Goal: Transaction & Acquisition: Purchase product/service

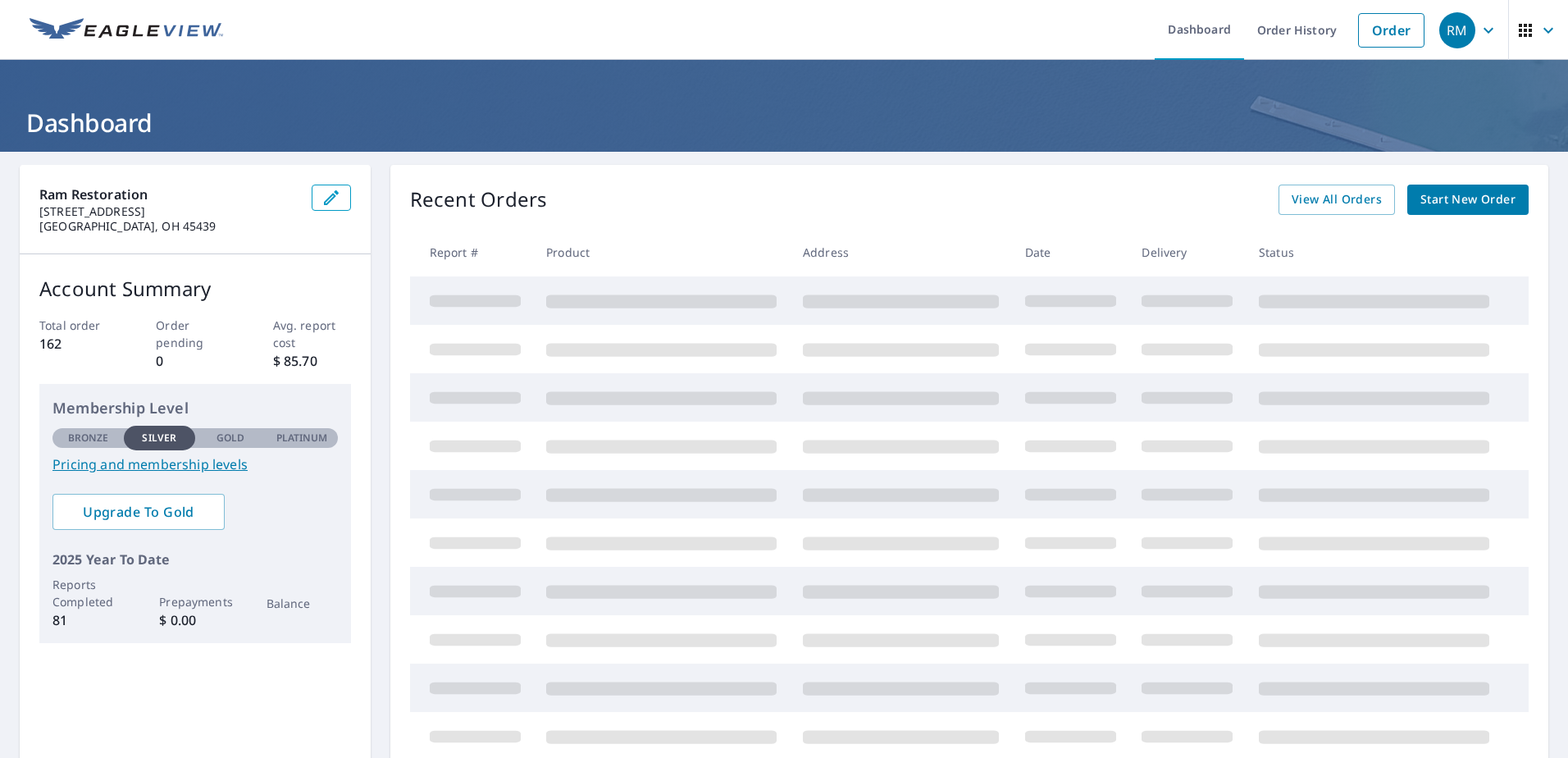
click at [1457, 200] on span "Start New Order" at bounding box center [1467, 200] width 95 height 20
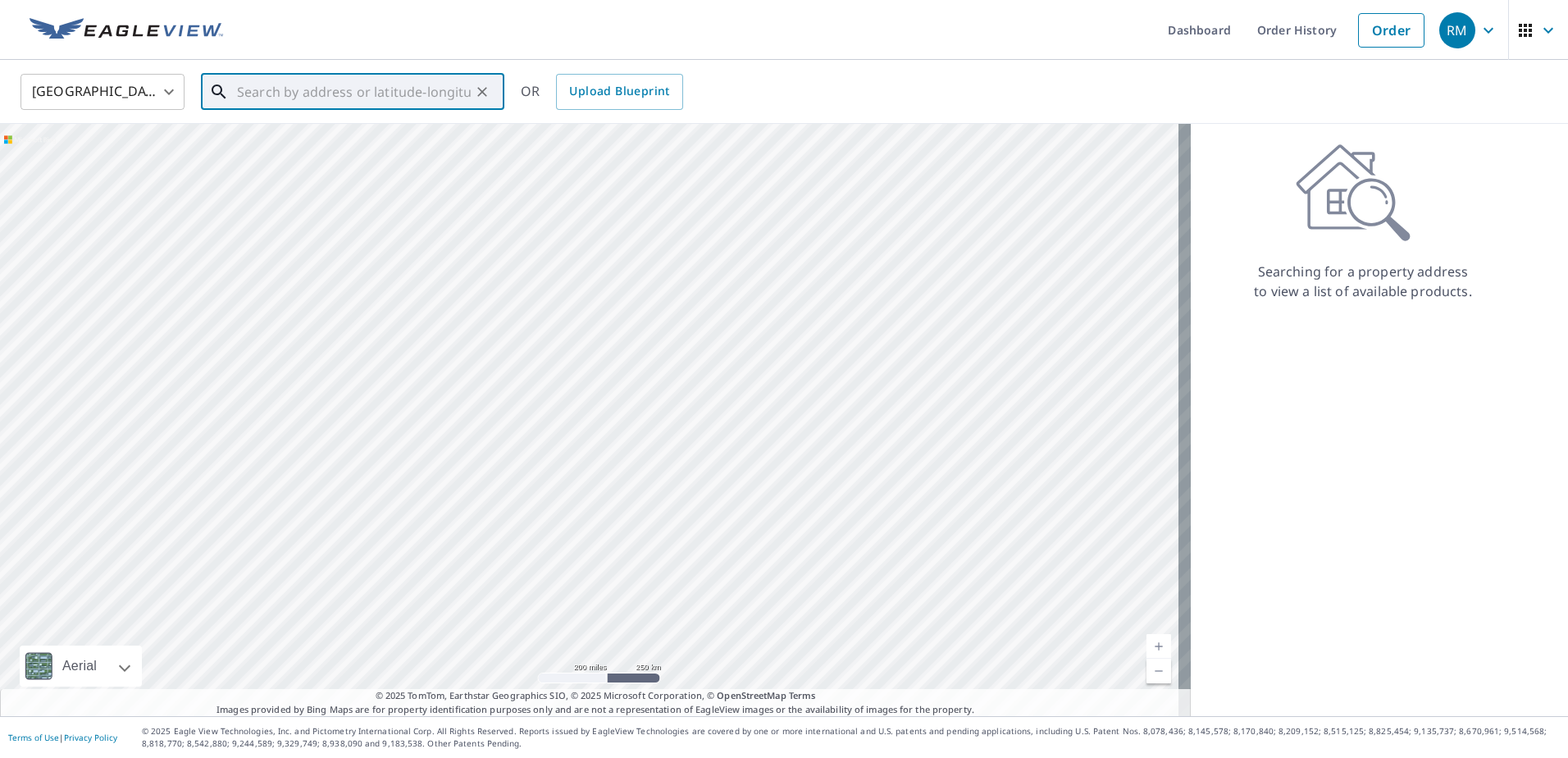
click at [416, 100] on input "text" at bounding box center [353, 91] width 234 height 46
click at [289, 154] on p "[GEOGRAPHIC_DATA]" at bounding box center [362, 158] width 258 height 17
type input "[STREET_ADDRESS]"
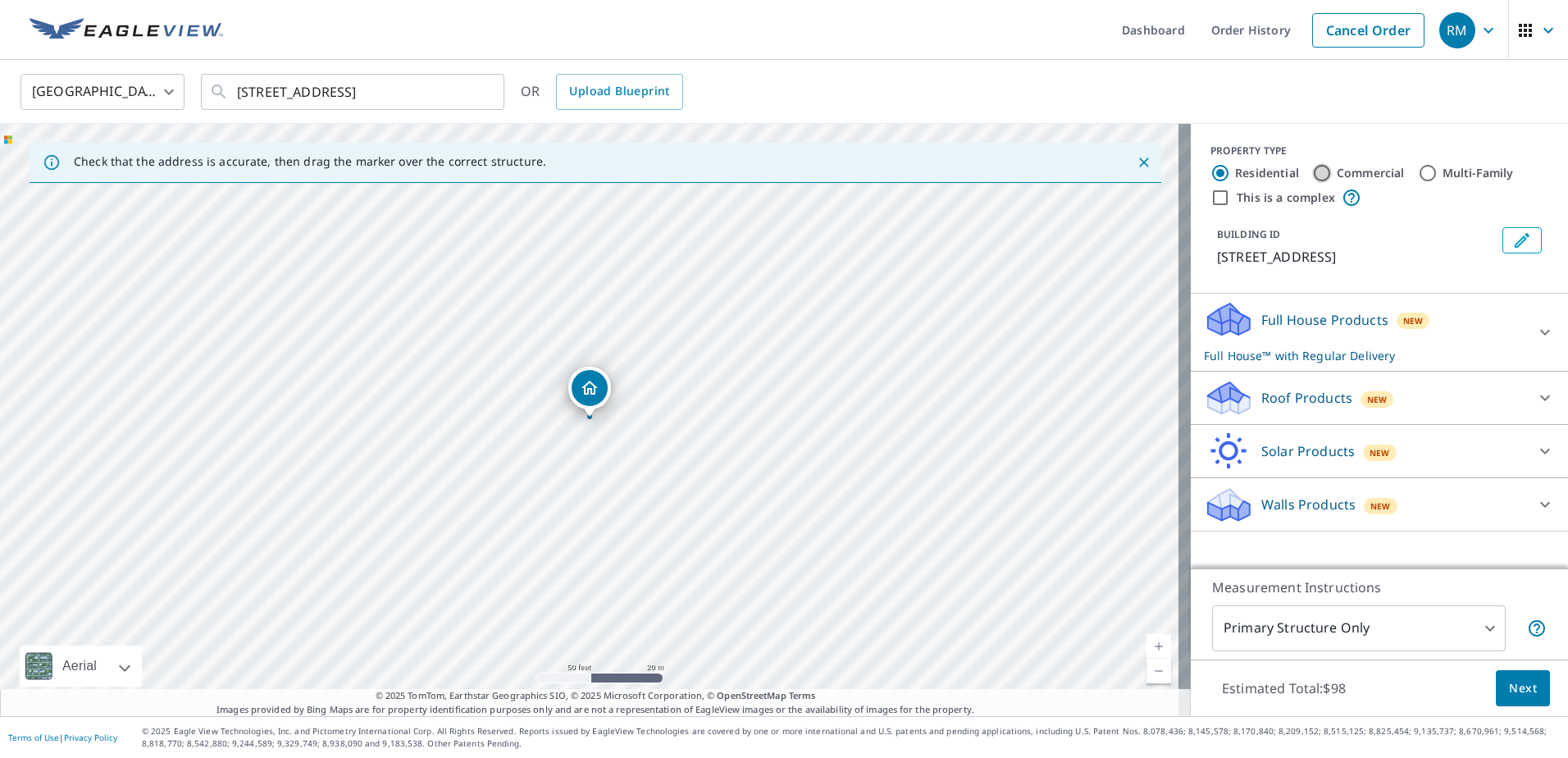
click at [1312, 173] on input "Commercial" at bounding box center [1321, 172] width 19 height 19
radio input "true"
type input "4"
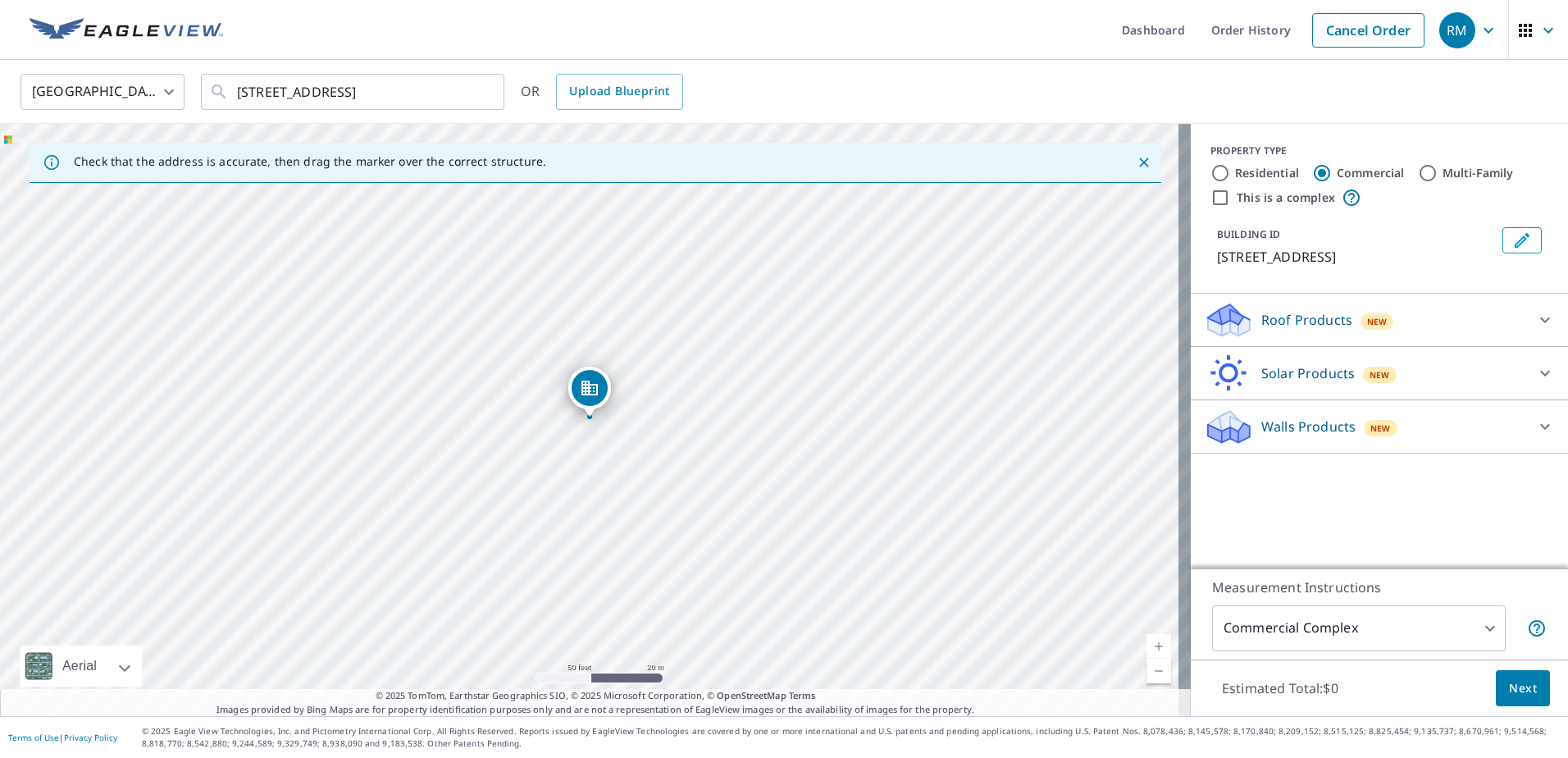
click at [1458, 327] on div "Roof Products New" at bounding box center [1364, 321] width 321 height 39
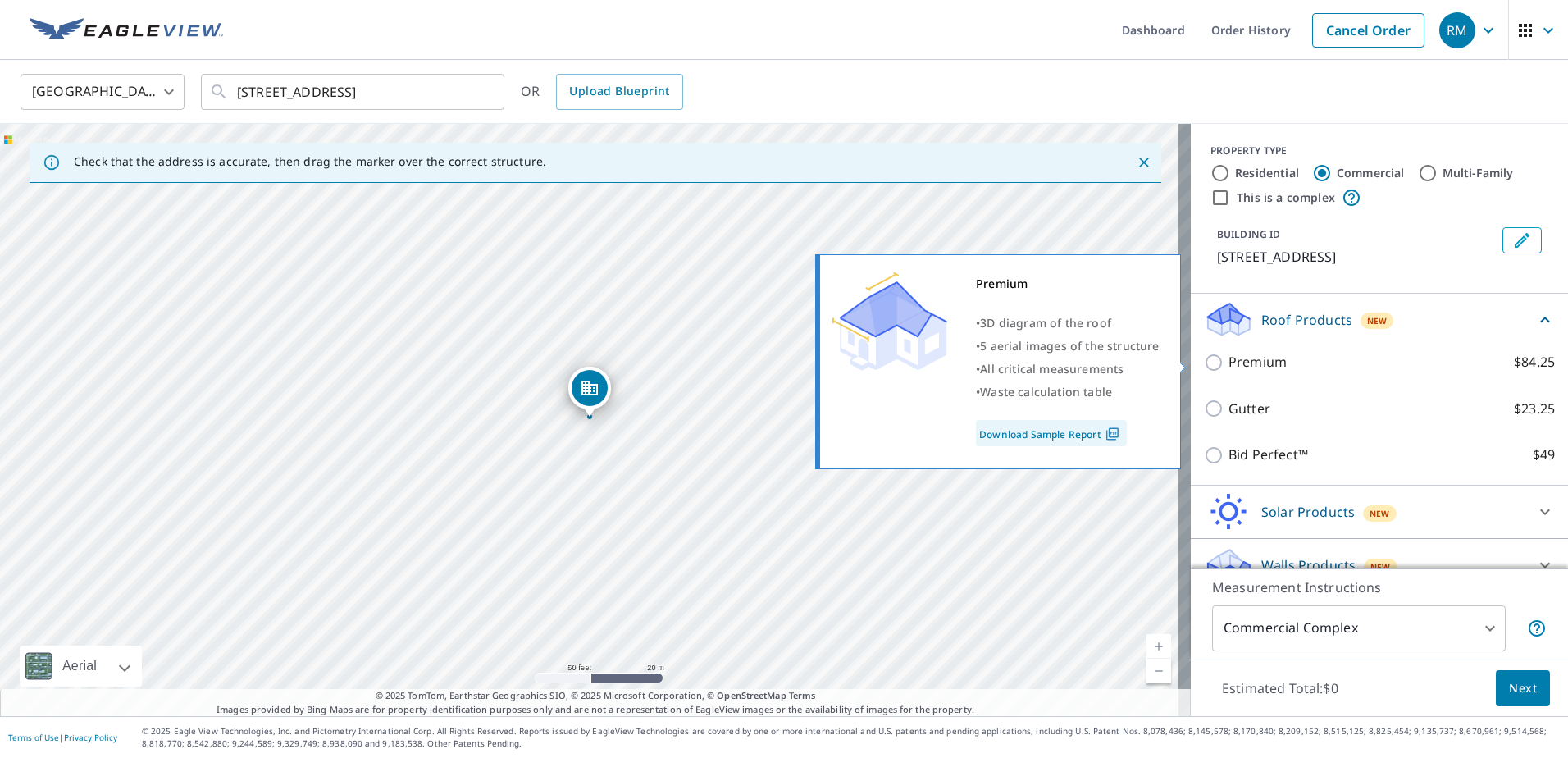
click at [1228, 365] on p "Premium" at bounding box center [1257, 362] width 58 height 20
click at [1221, 365] on input "Premium $84.25" at bounding box center [1216, 362] width 24 height 19
checkbox input "true"
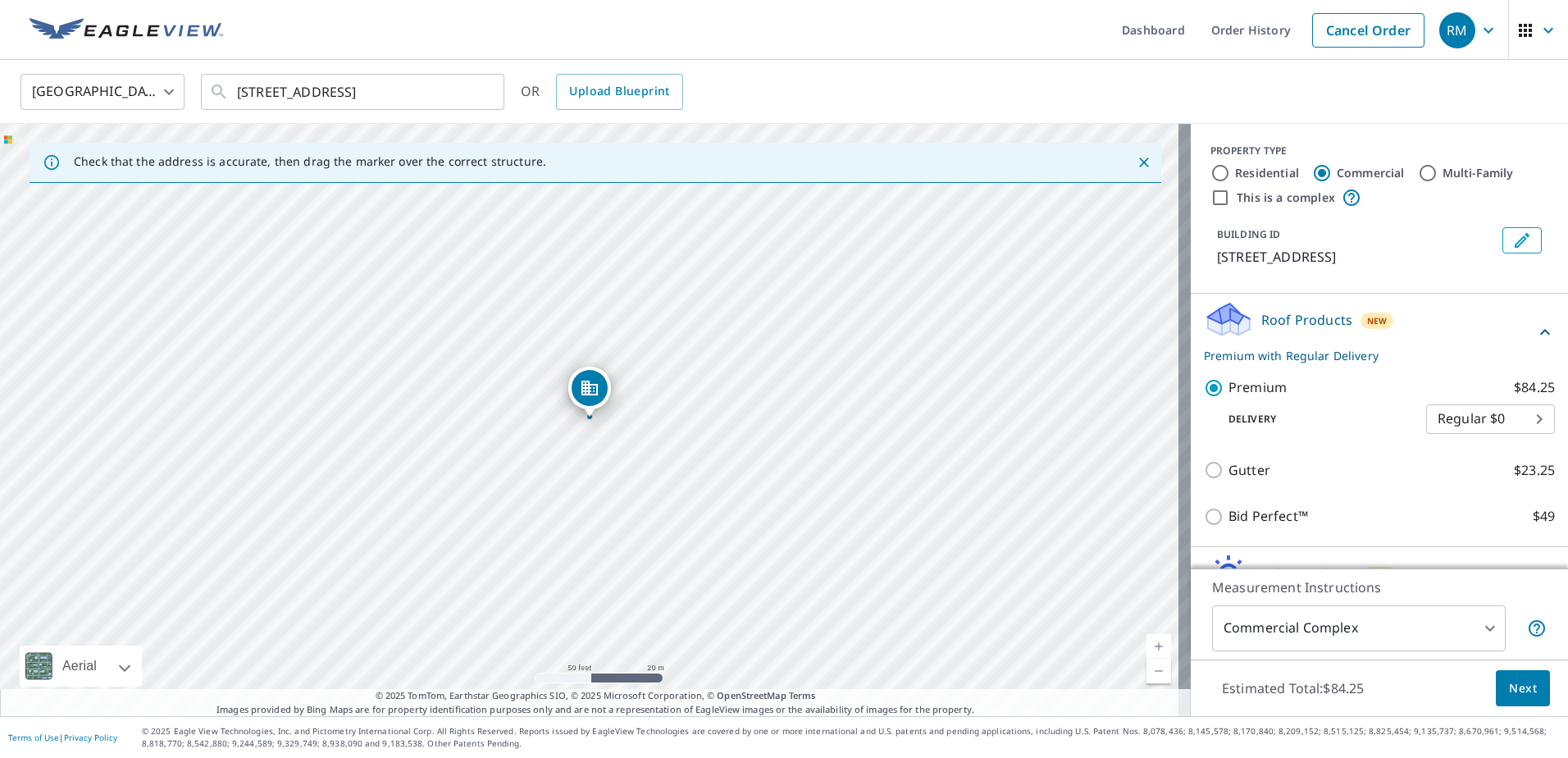
click at [1476, 419] on body "RM RM Dashboard Order History Cancel Order RM [GEOGRAPHIC_DATA] [GEOGRAPHIC_DAT…" at bounding box center [784, 379] width 1568 height 758
click at [1476, 419] on li "Regular $0" at bounding box center [1465, 419] width 128 height 29
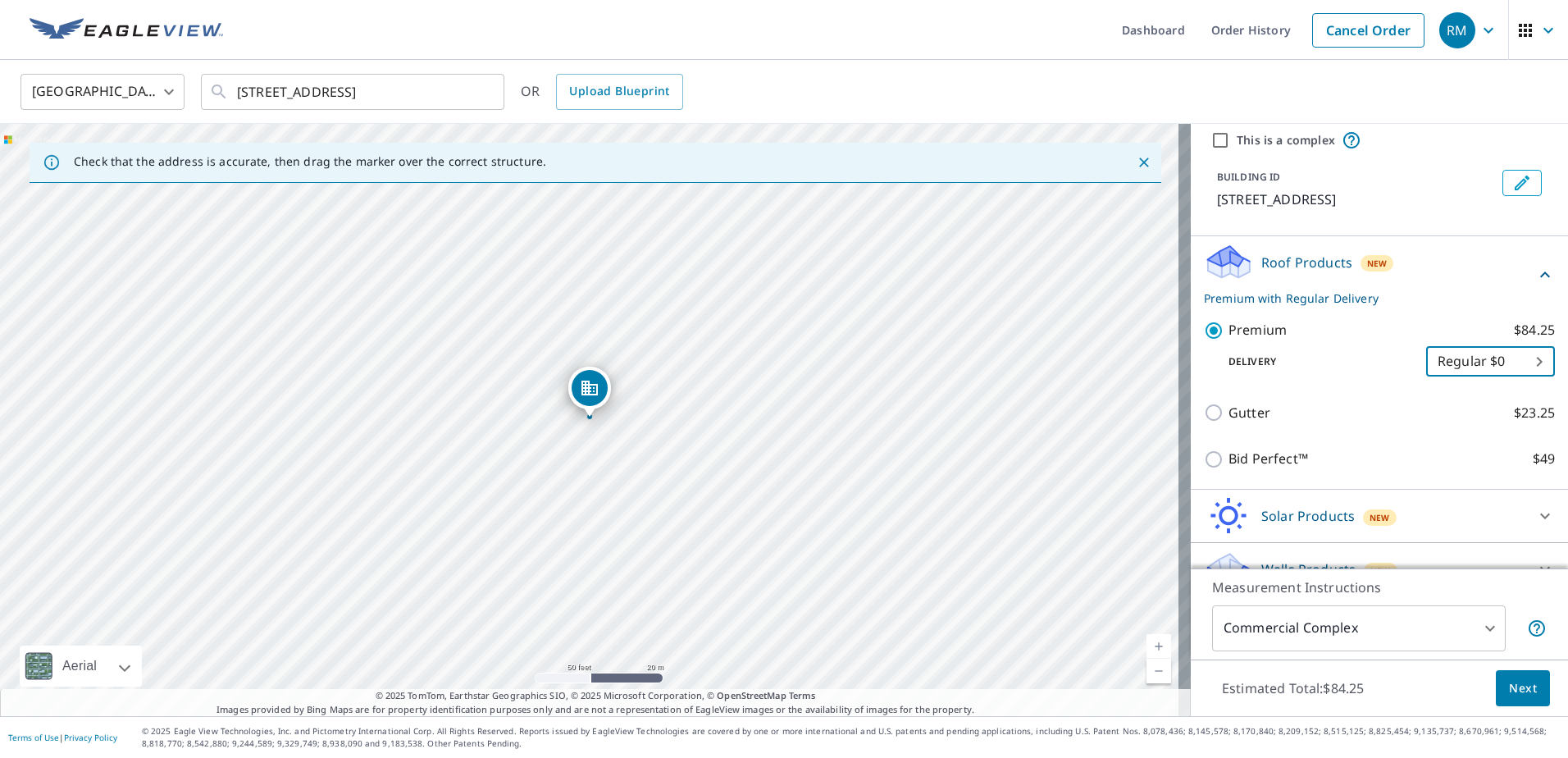
scroll to position [86, 0]
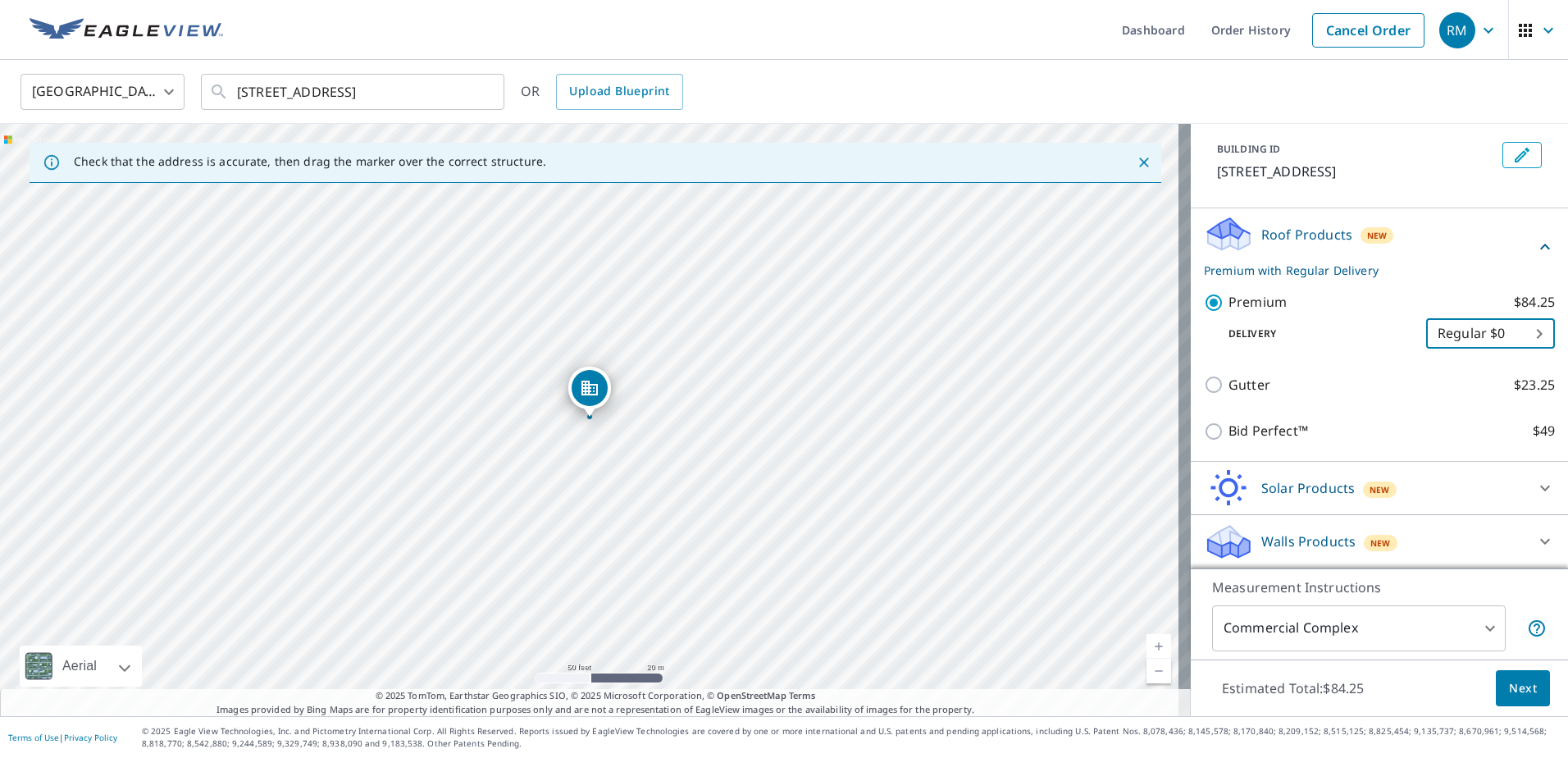
click at [1434, 632] on body "RM RM Dashboard Order History Cancel Order RM [GEOGRAPHIC_DATA] [GEOGRAPHIC_DAT…" at bounding box center [784, 379] width 1568 height 758
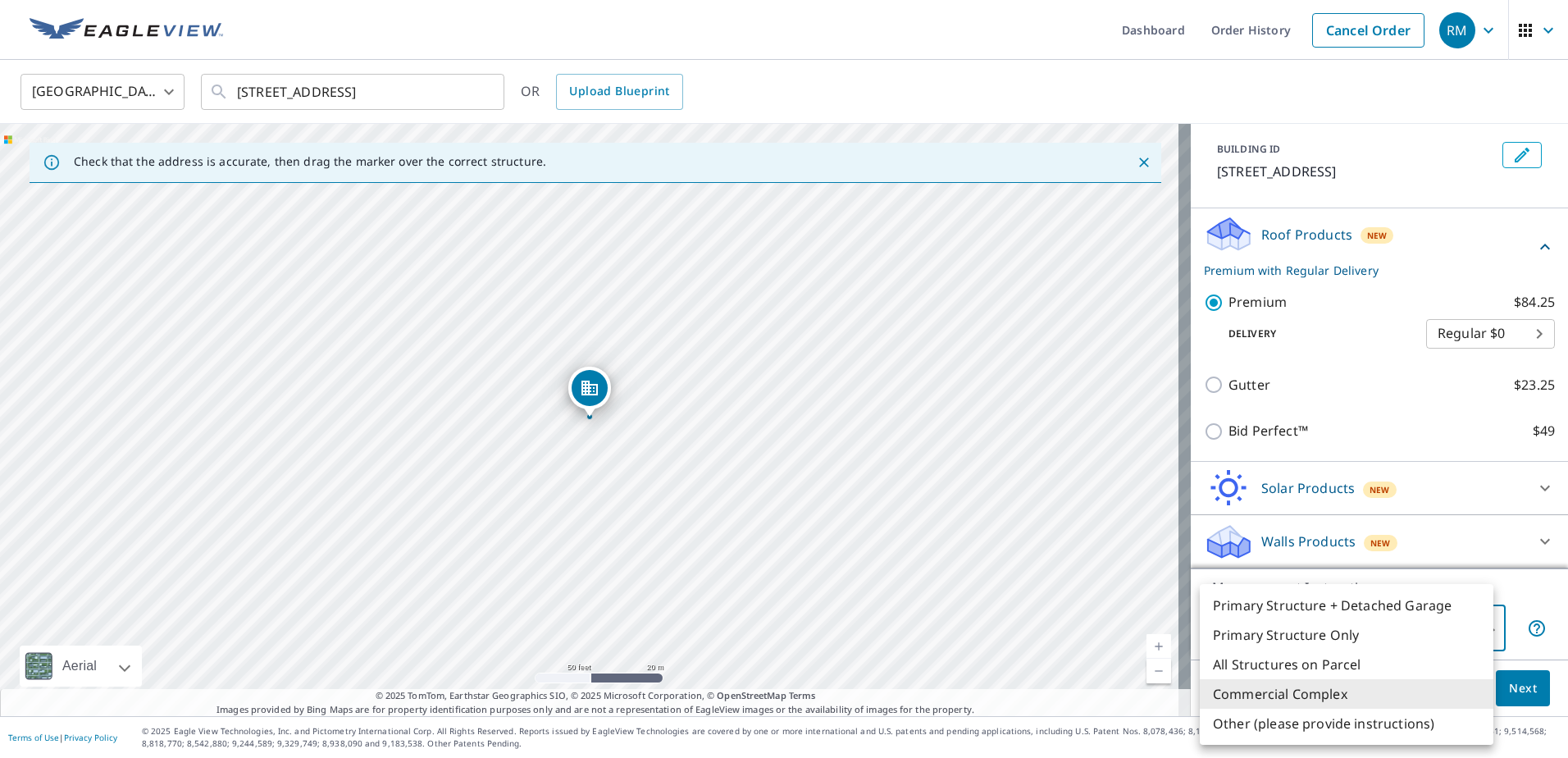
click at [1553, 640] on div at bounding box center [784, 379] width 1568 height 758
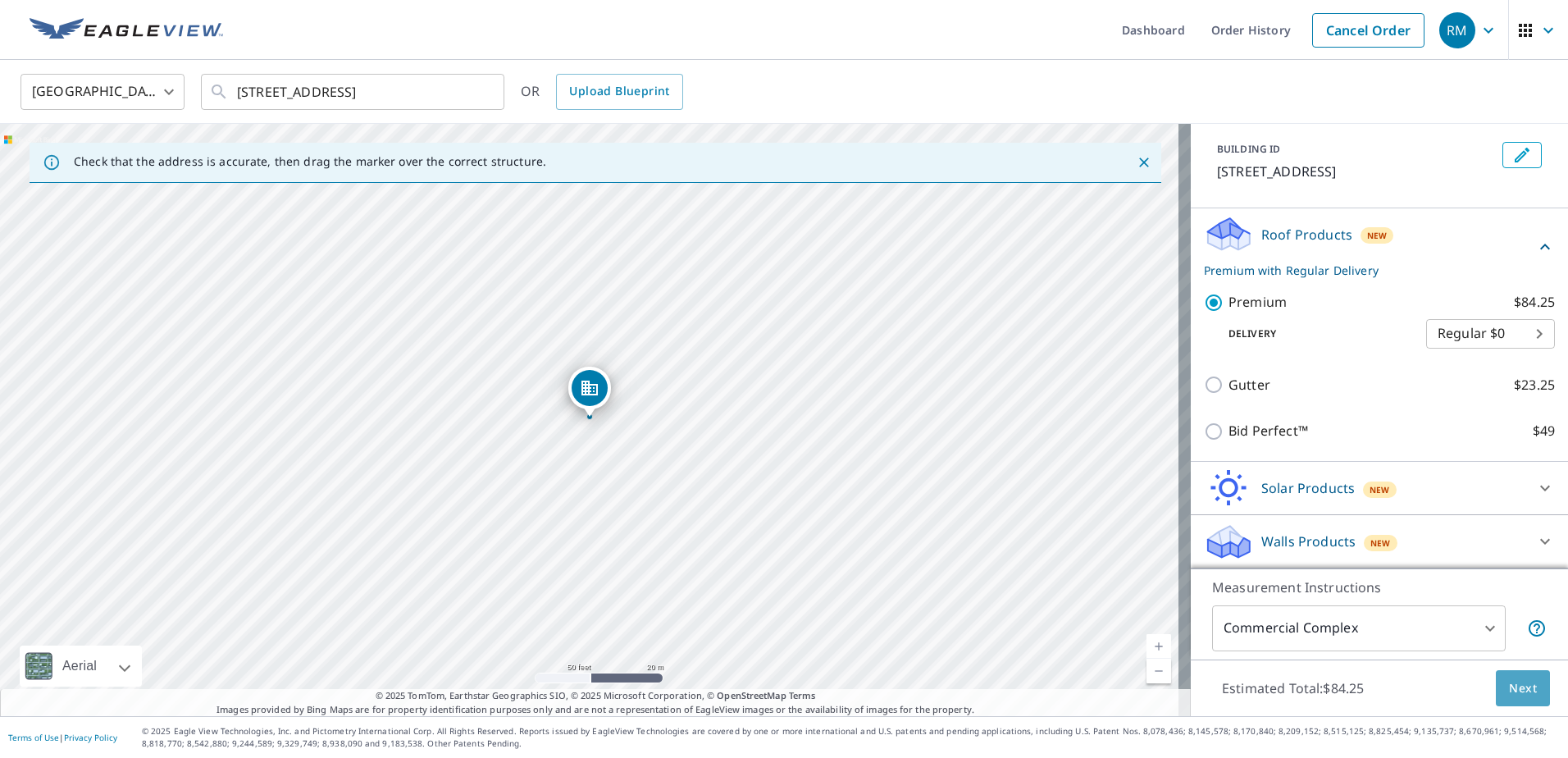
click at [1513, 684] on span "Next" at bounding box center [1522, 688] width 28 height 20
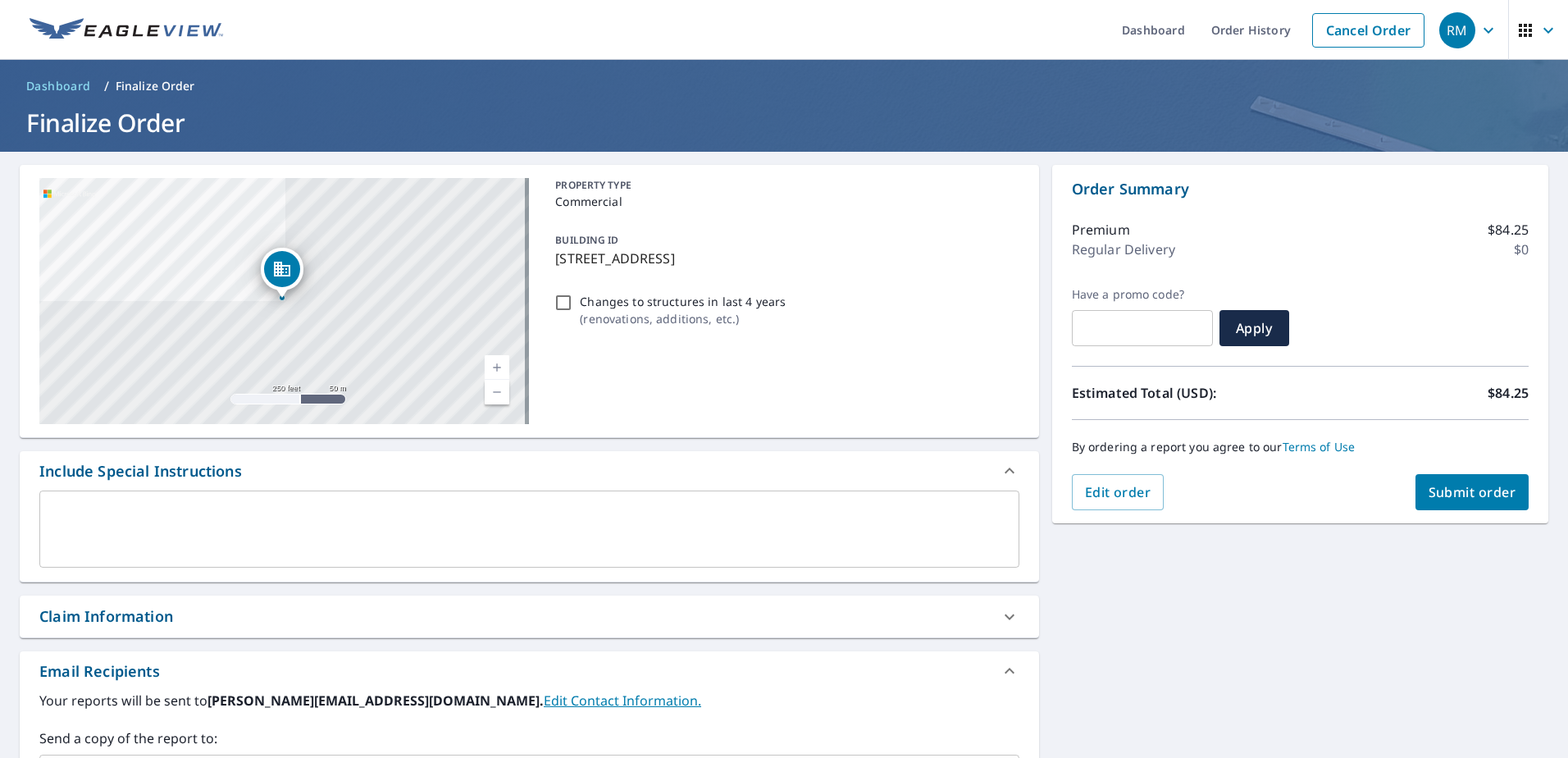
click at [412, 536] on textarea at bounding box center [529, 530] width 957 height 47
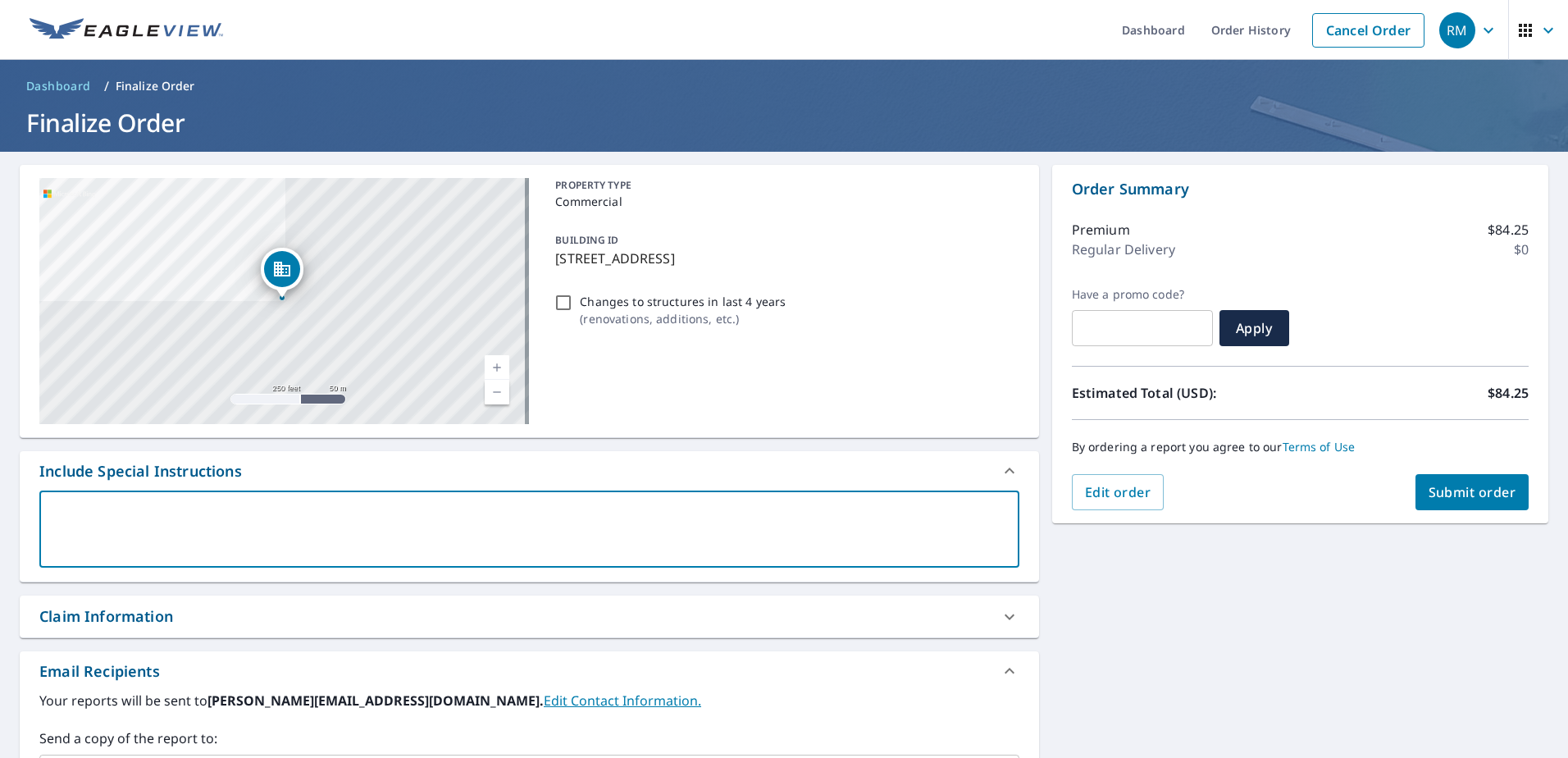
type textarea "R"
type textarea "x"
checkbox input "true"
type textarea "RE"
type textarea "x"
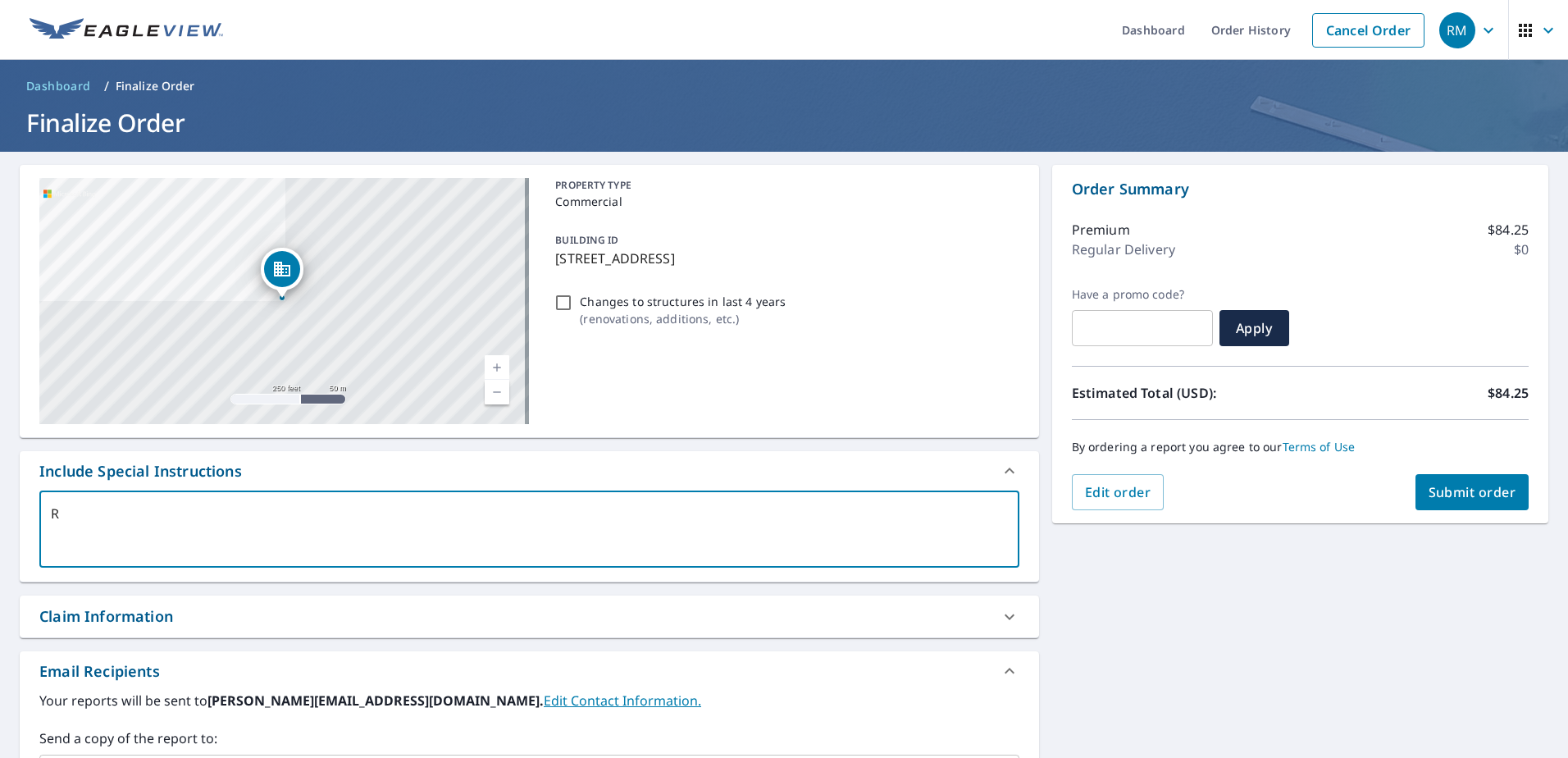
checkbox input "true"
type textarea "RE2"
type textarea "x"
checkbox input "true"
type textarea "RE25"
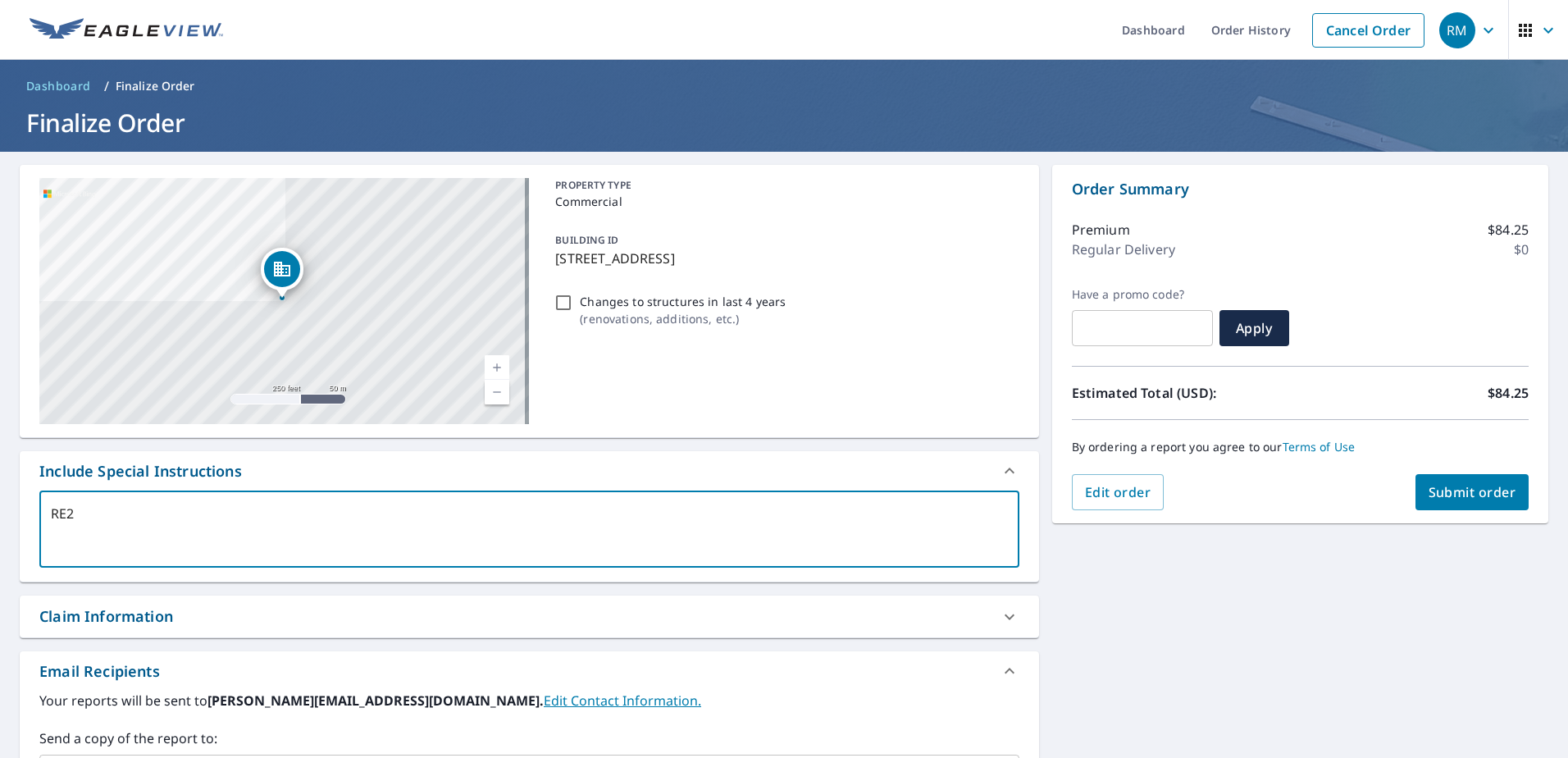
type textarea "x"
checkbox input "true"
type textarea "RE252"
type textarea "x"
checkbox input "true"
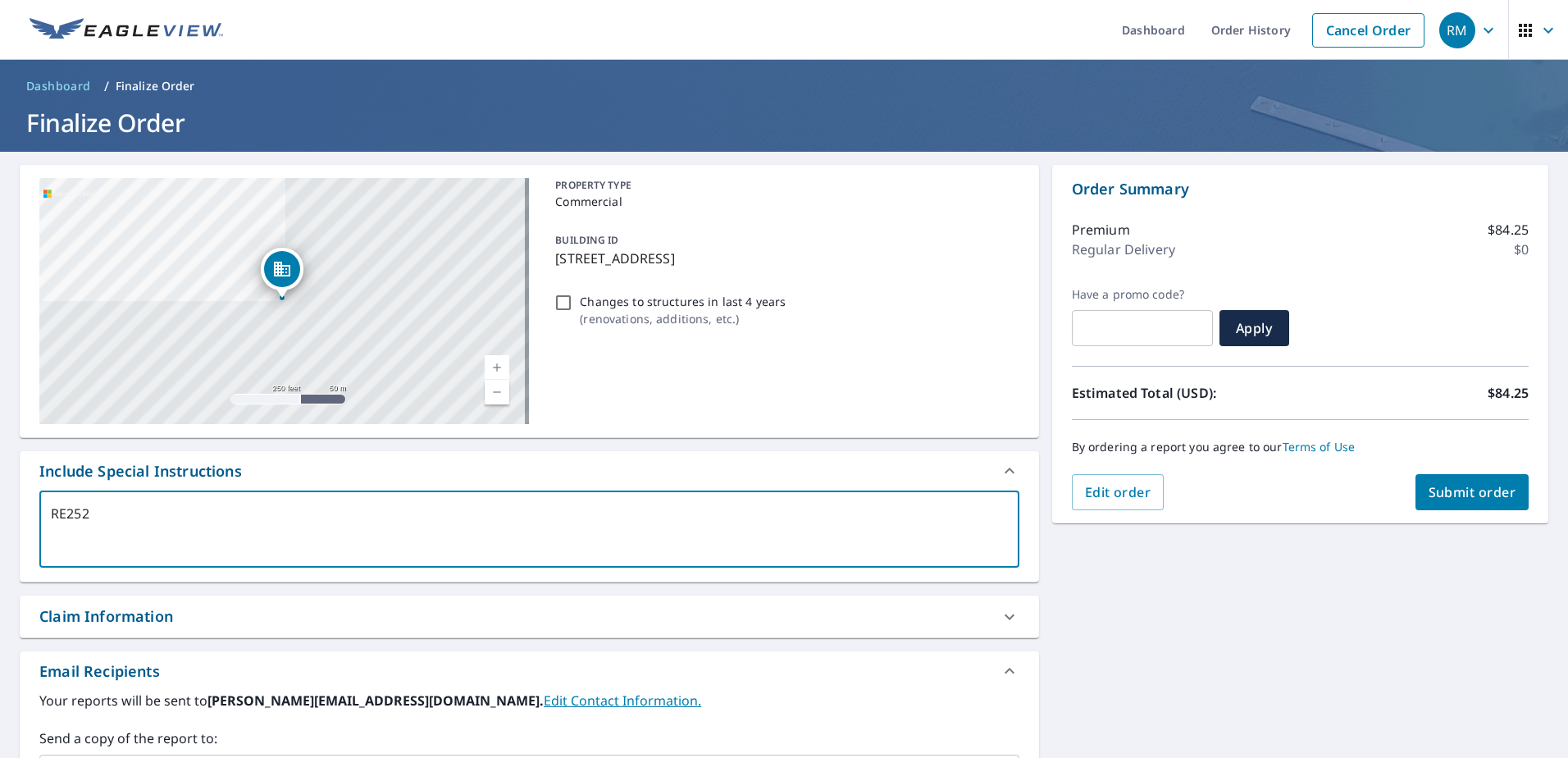
type textarea "RE2520"
type textarea "x"
checkbox input "true"
type textarea "RE25209"
type textarea "x"
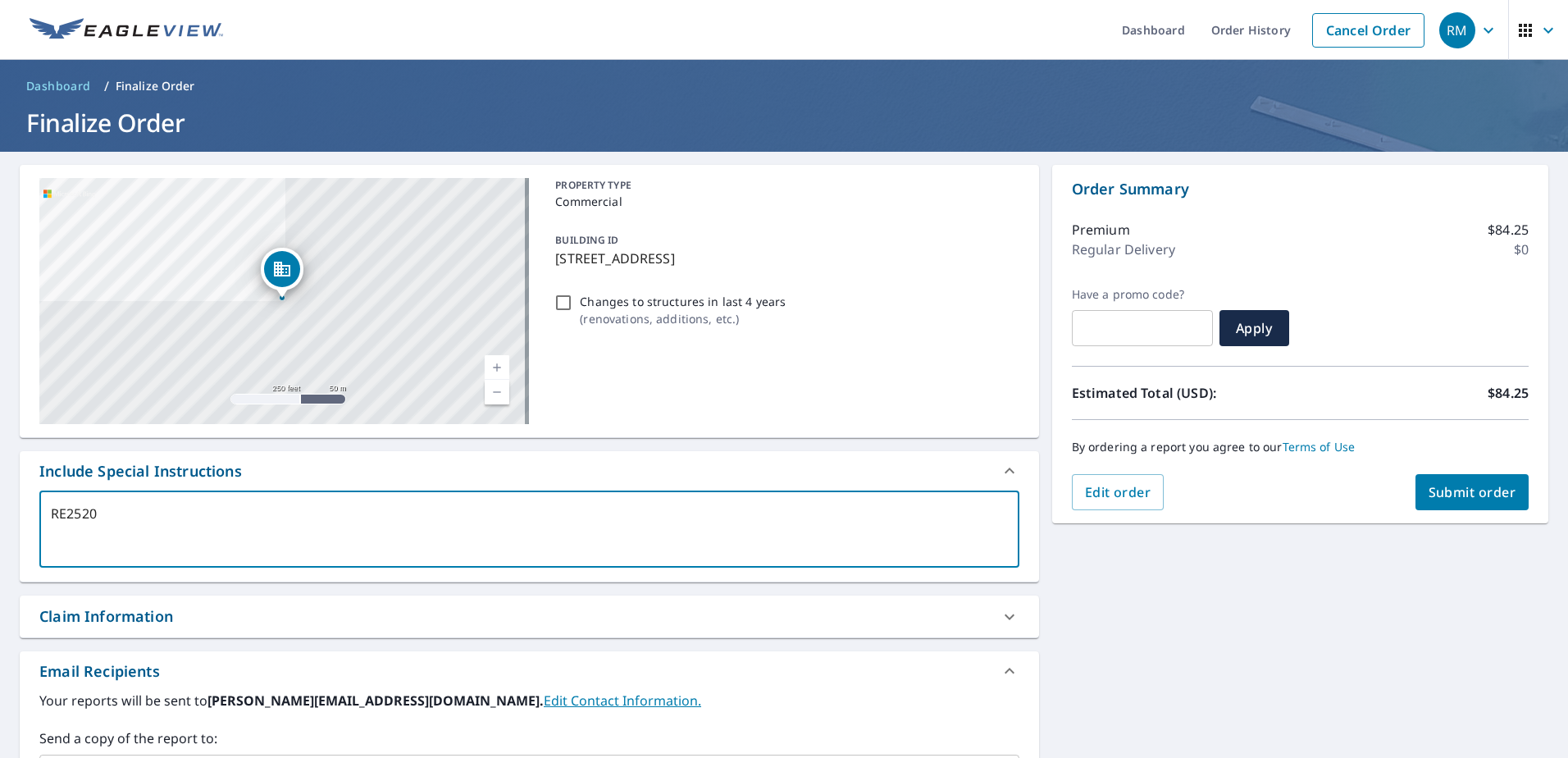
checkbox input "true"
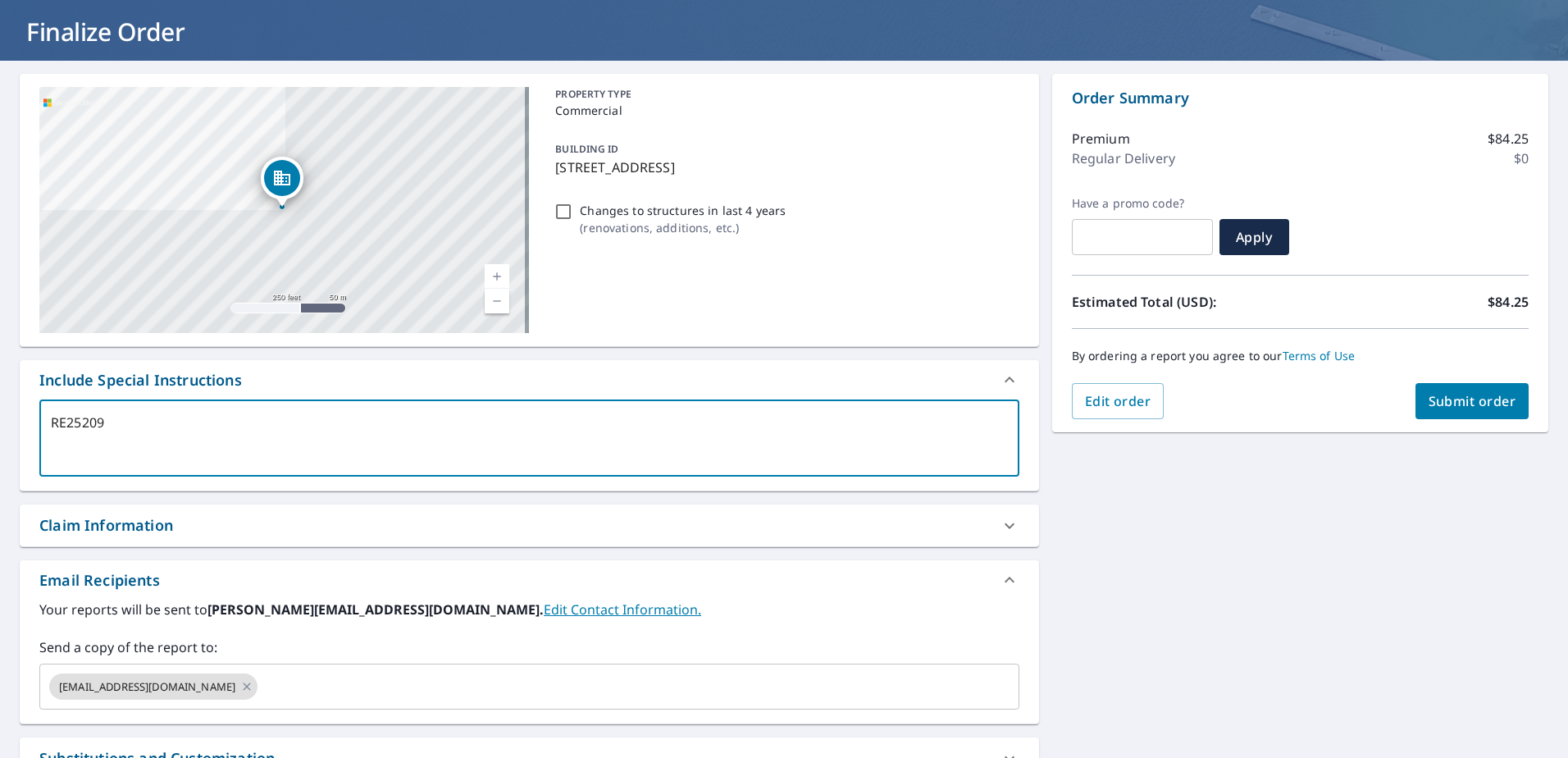
scroll to position [274, 0]
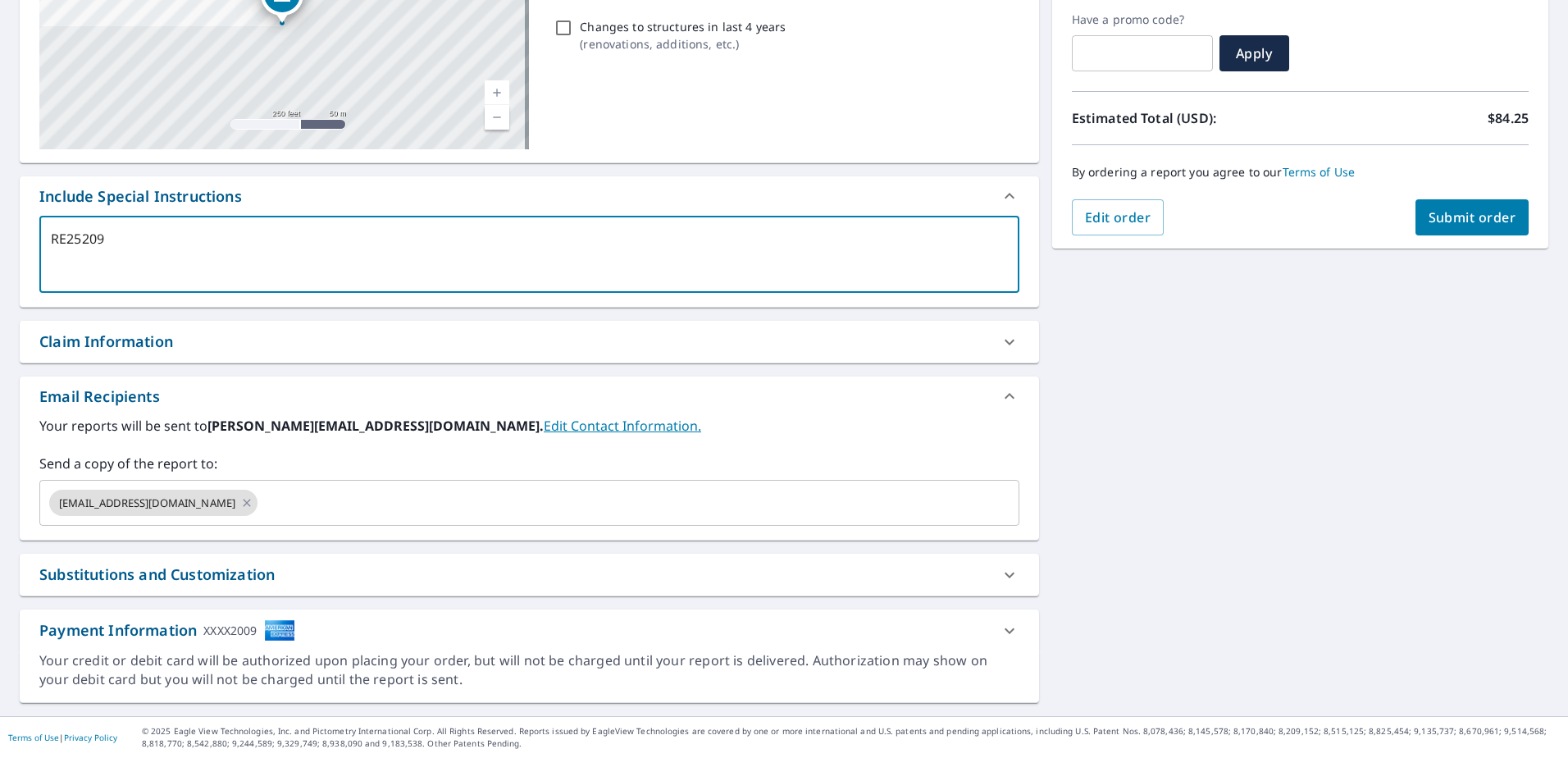
type textarea "RE25209"
click at [594, 348] on div "Claim Information" at bounding box center [514, 342] width 951 height 22
type textarea "x"
checkbox input "true"
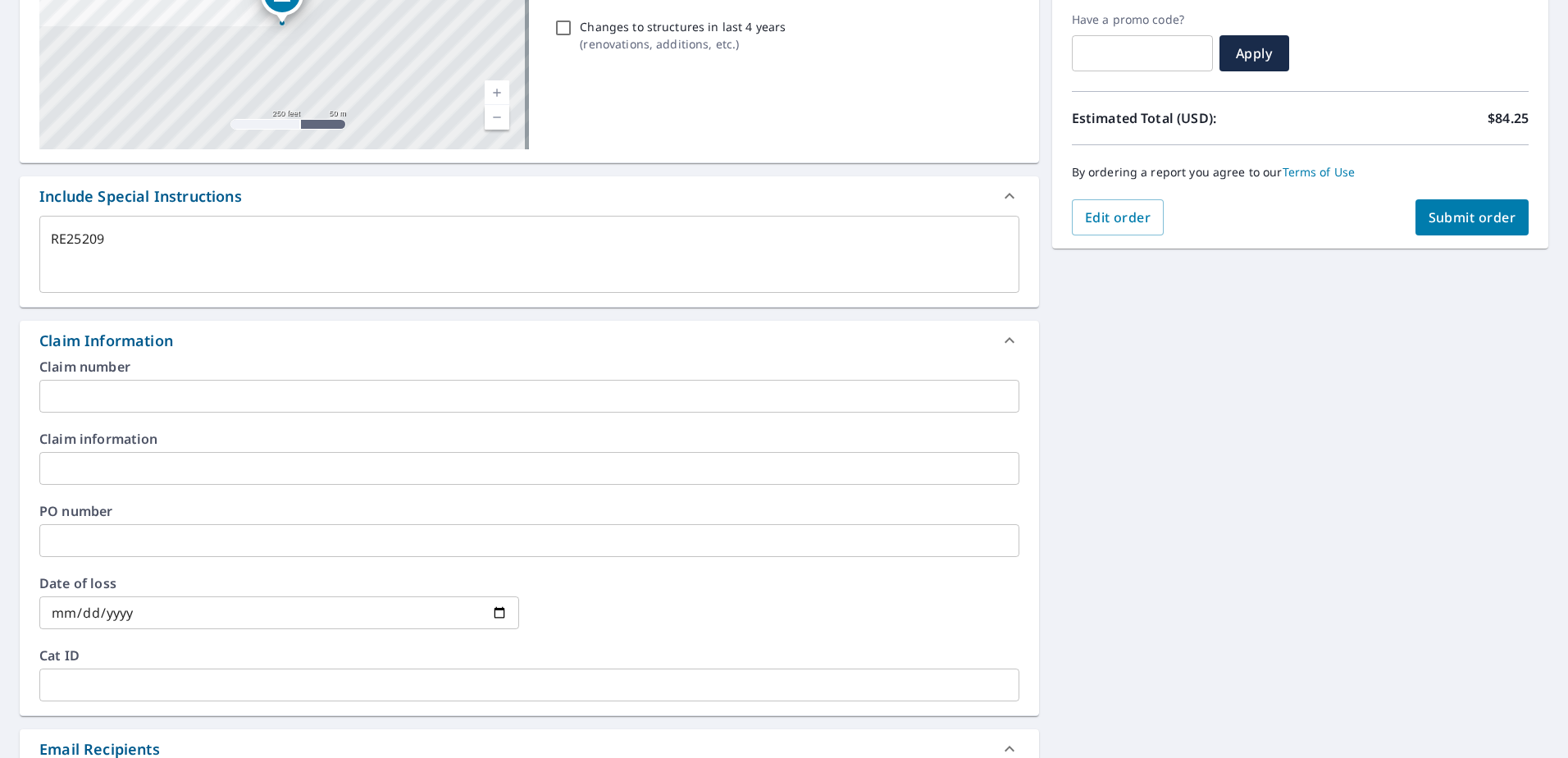
click at [302, 406] on input "text" at bounding box center [529, 396] width 980 height 33
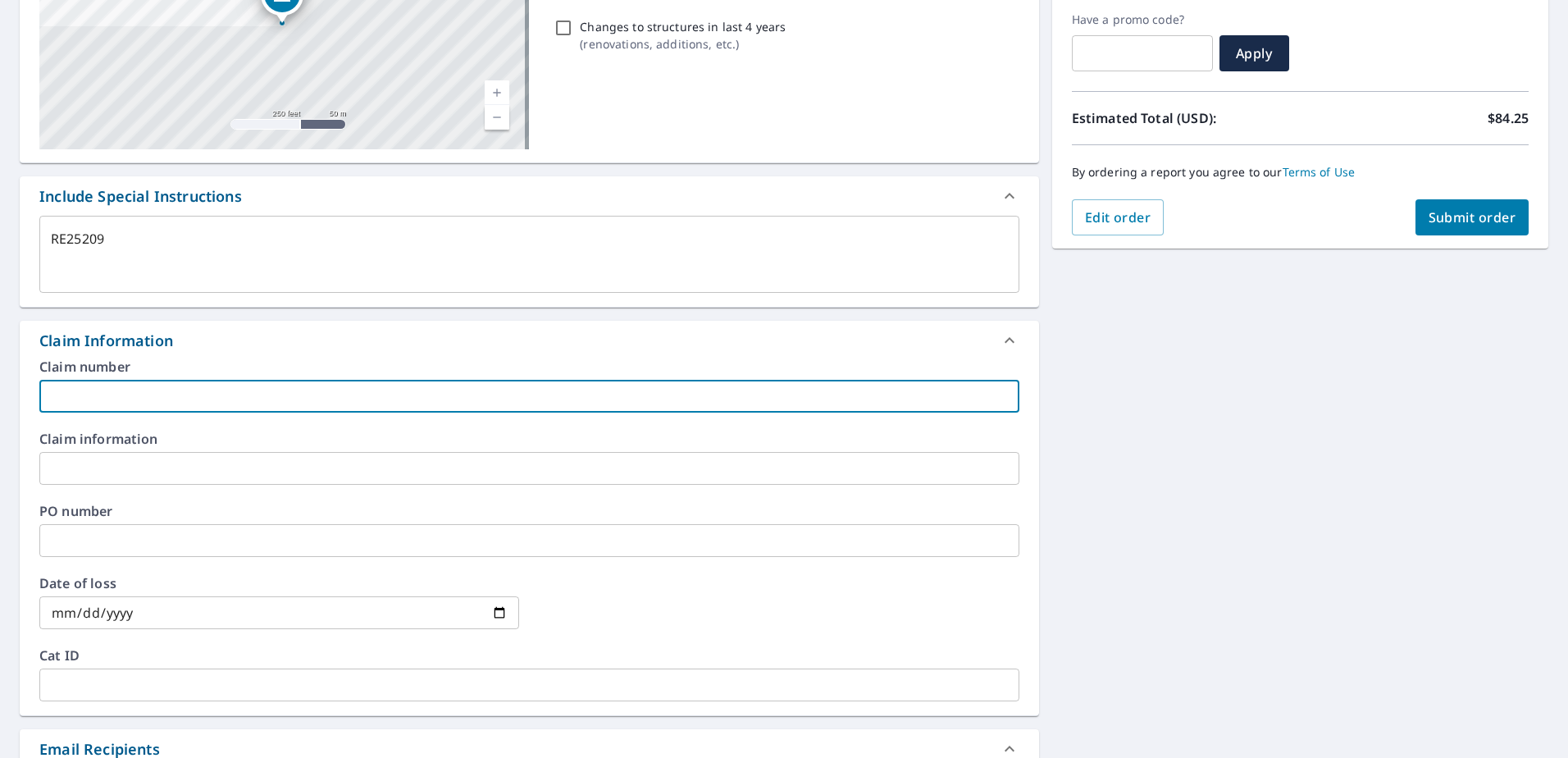
type textarea "x"
type input "R"
checkbox input "true"
type textarea "x"
type input "RE"
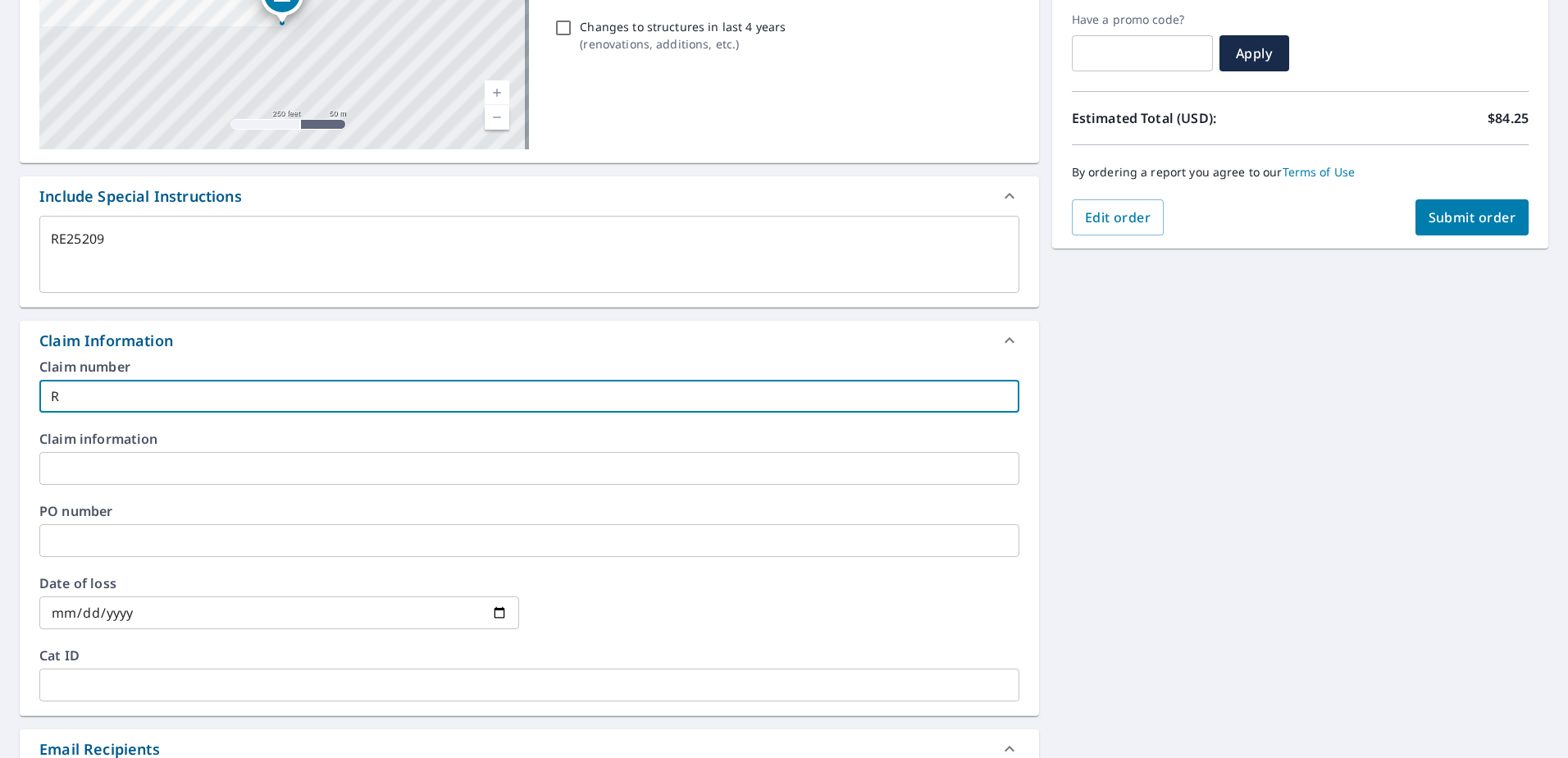
checkbox input "true"
type textarea "x"
type input "RE2"
checkbox input "true"
type textarea "x"
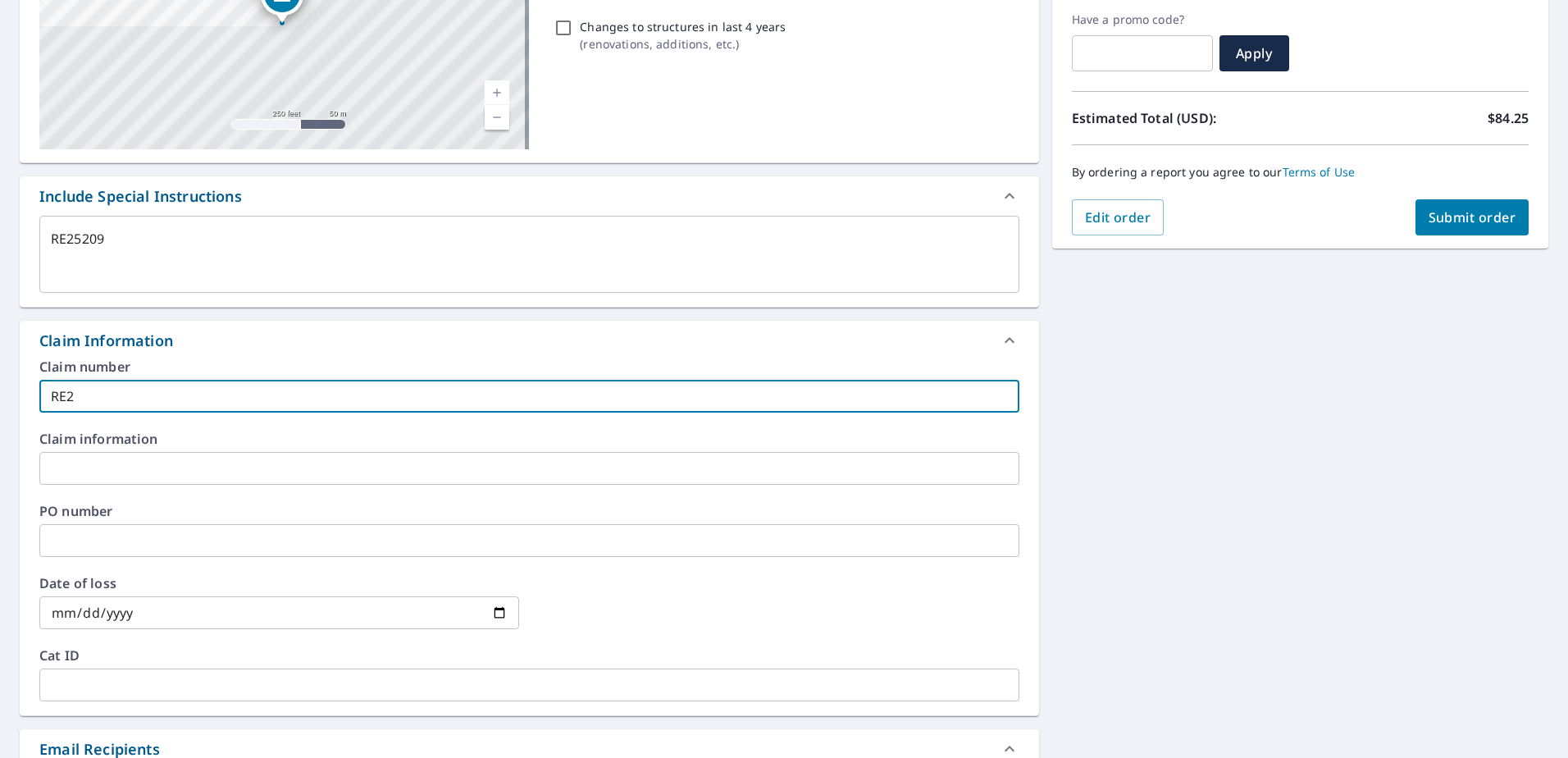
type input "RE25"
checkbox input "true"
type textarea "x"
type input "RE252"
checkbox input "true"
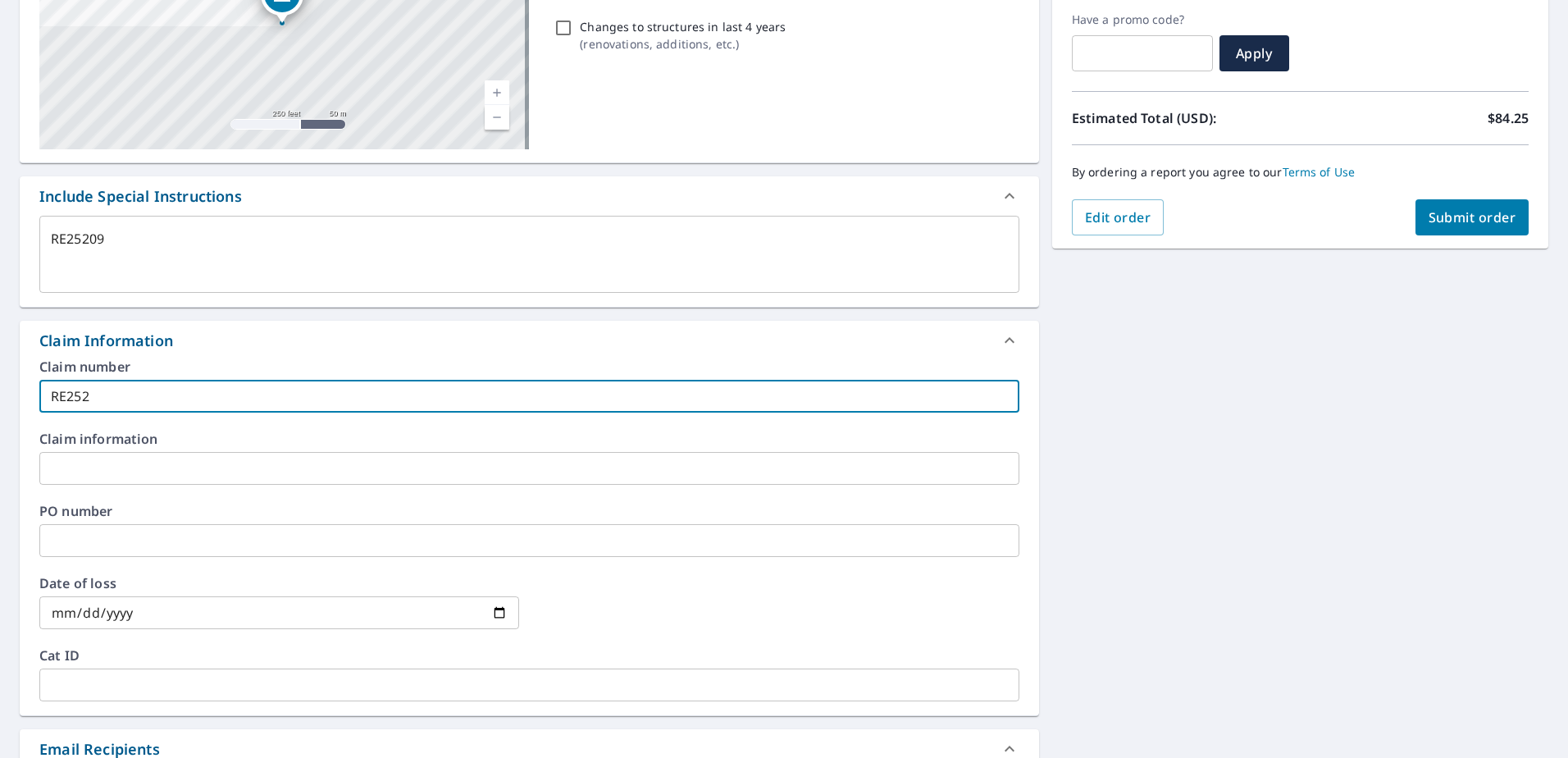
type textarea "x"
type input "RE2520"
checkbox input "true"
type textarea "x"
type input "RE25209"
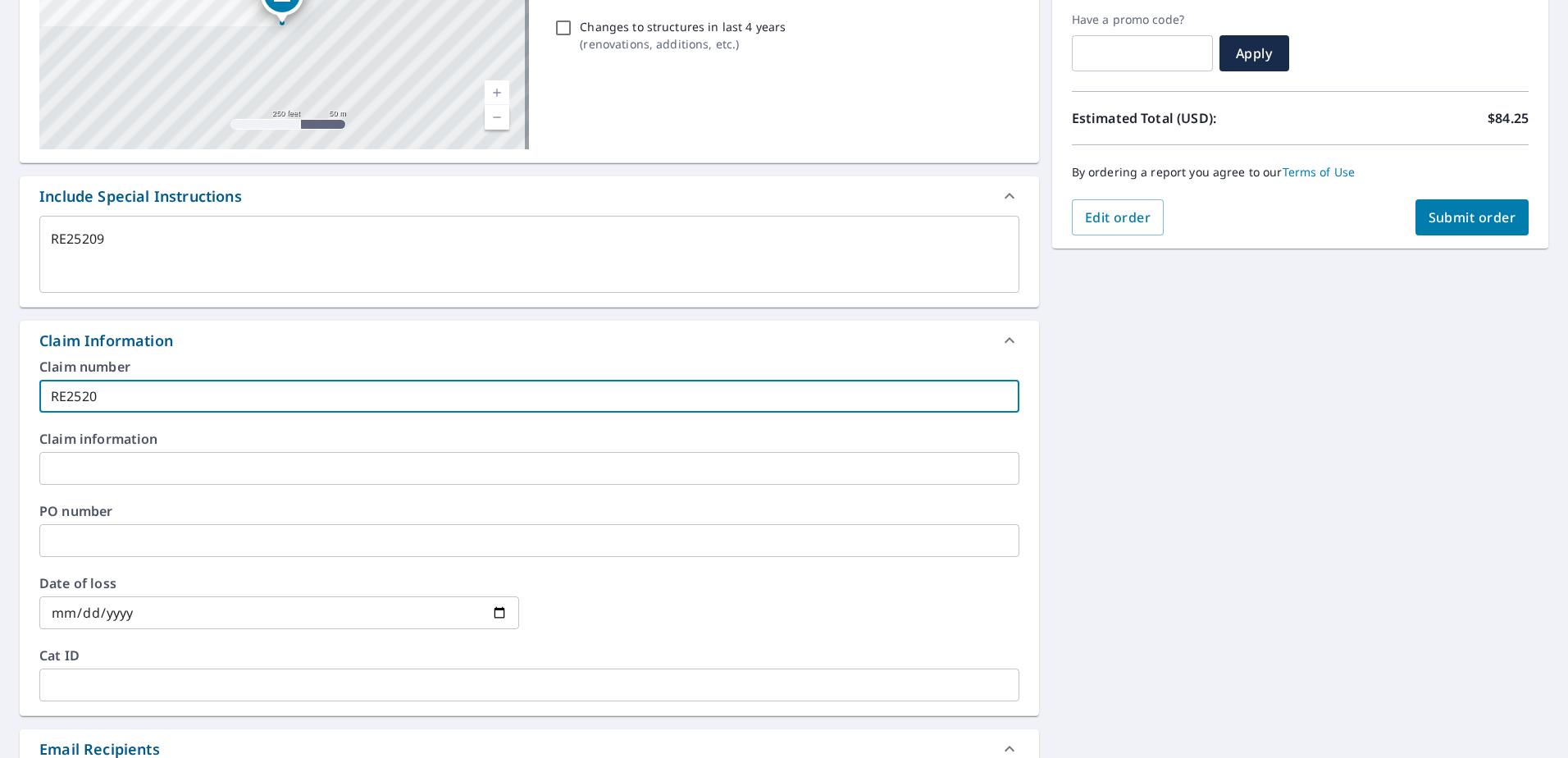
checkbox input "true"
type input "RE25209"
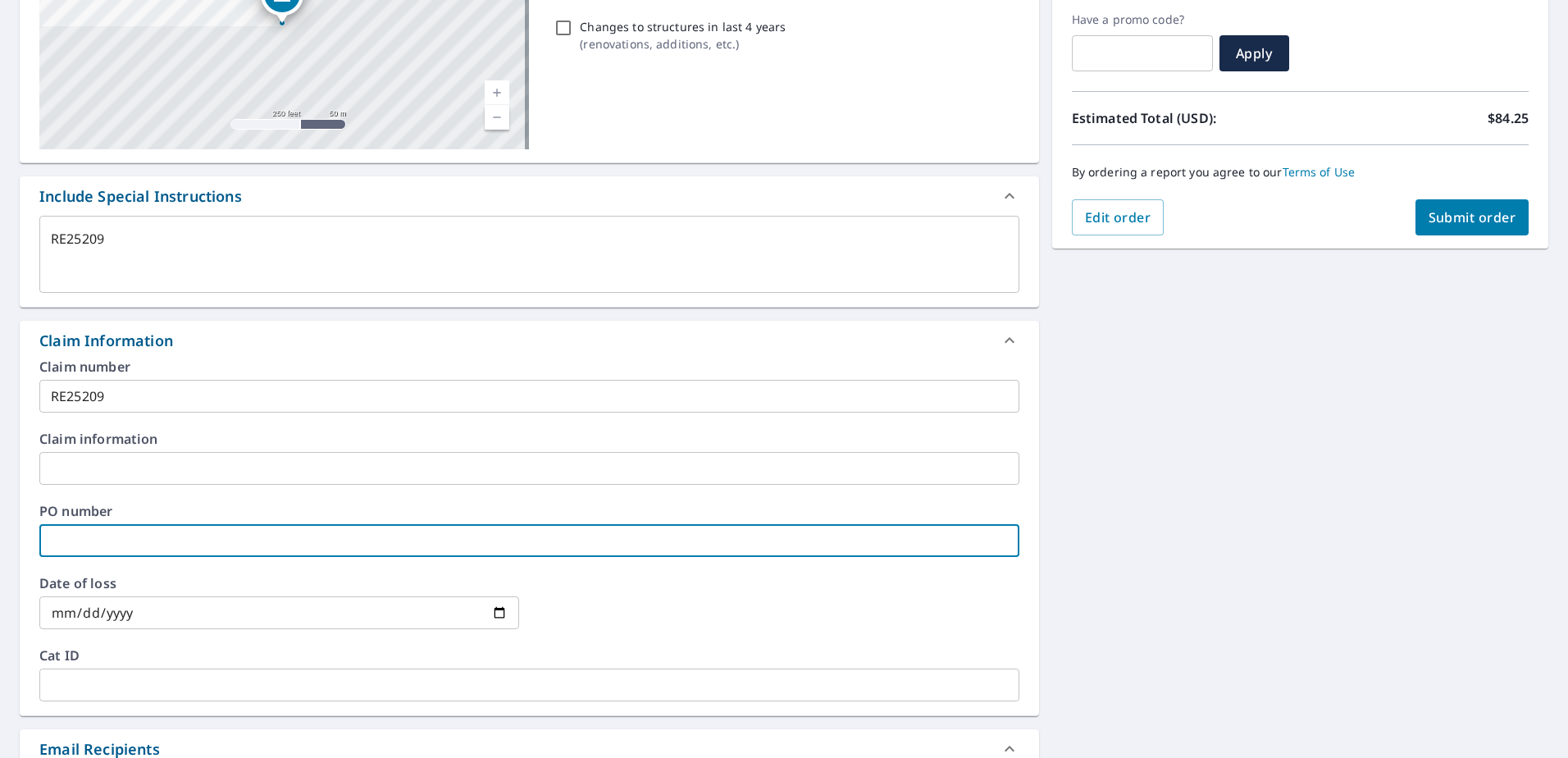
click at [316, 543] on input "text" at bounding box center [529, 541] width 980 height 33
type textarea "x"
type input "R"
checkbox input "true"
type textarea "x"
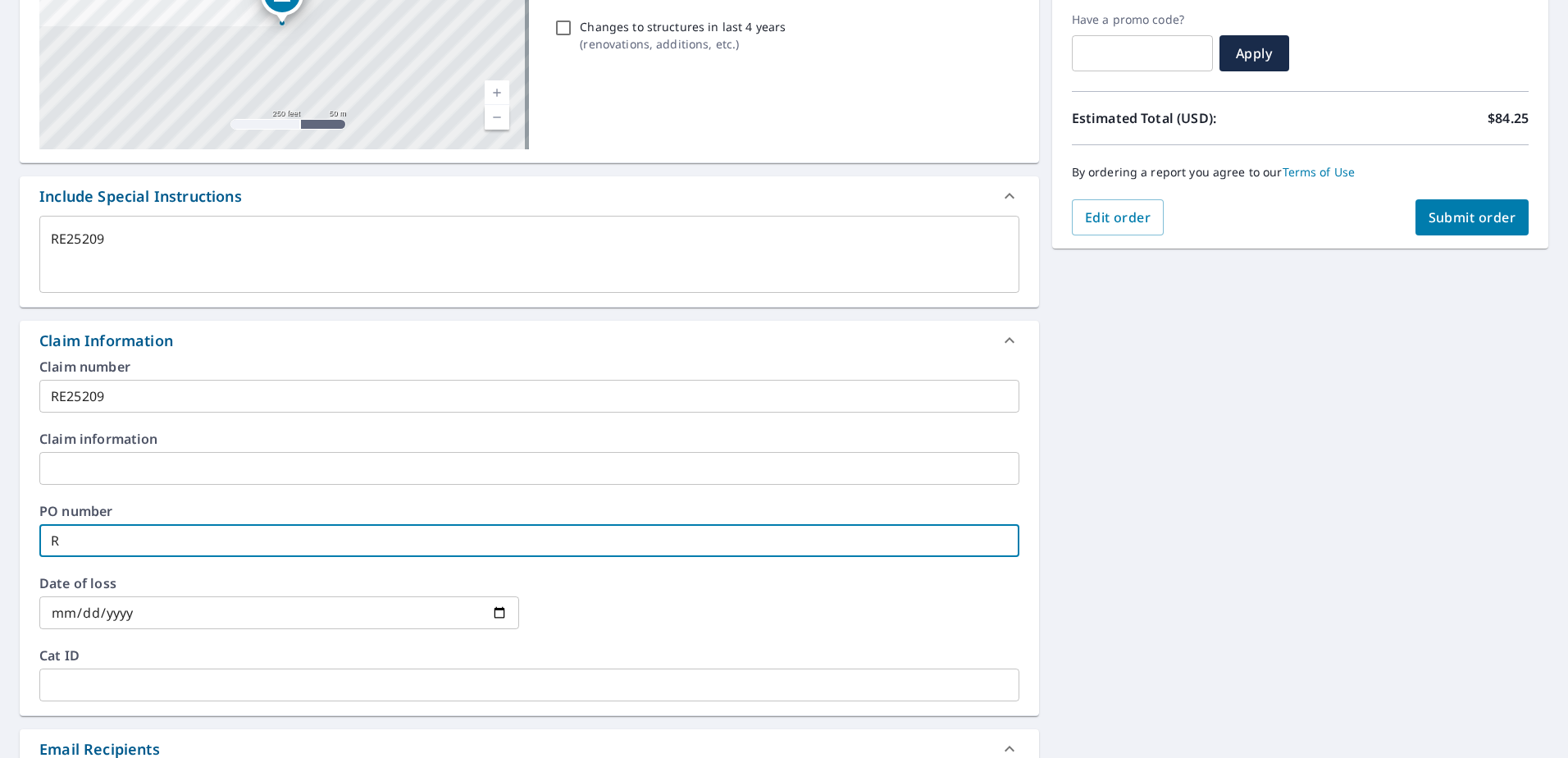
type input "RE"
checkbox input "true"
type textarea "x"
type input "RE2"
checkbox input "true"
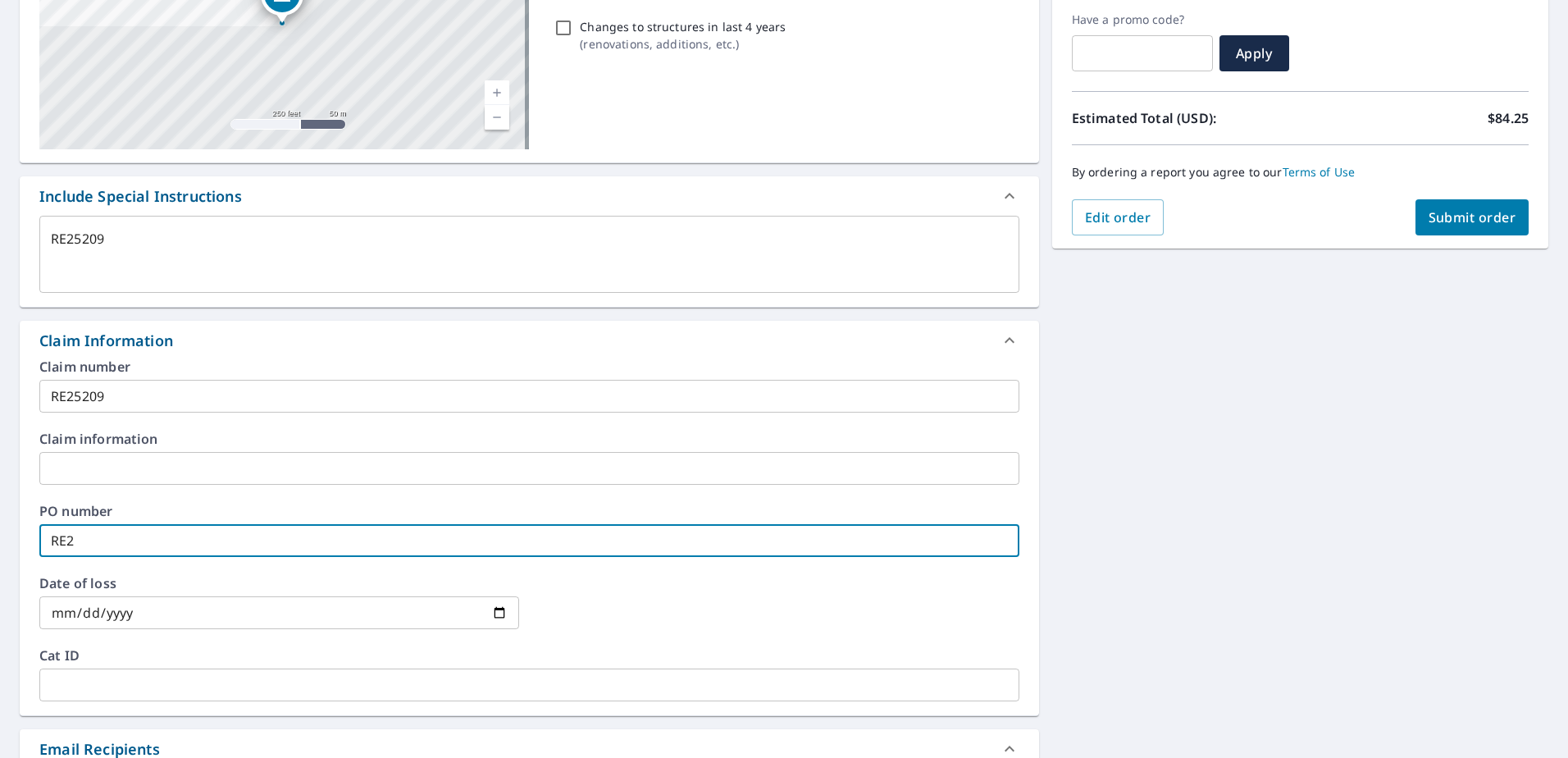
type textarea "x"
type input "RE25"
checkbox input "true"
type textarea "x"
type input "RE252"
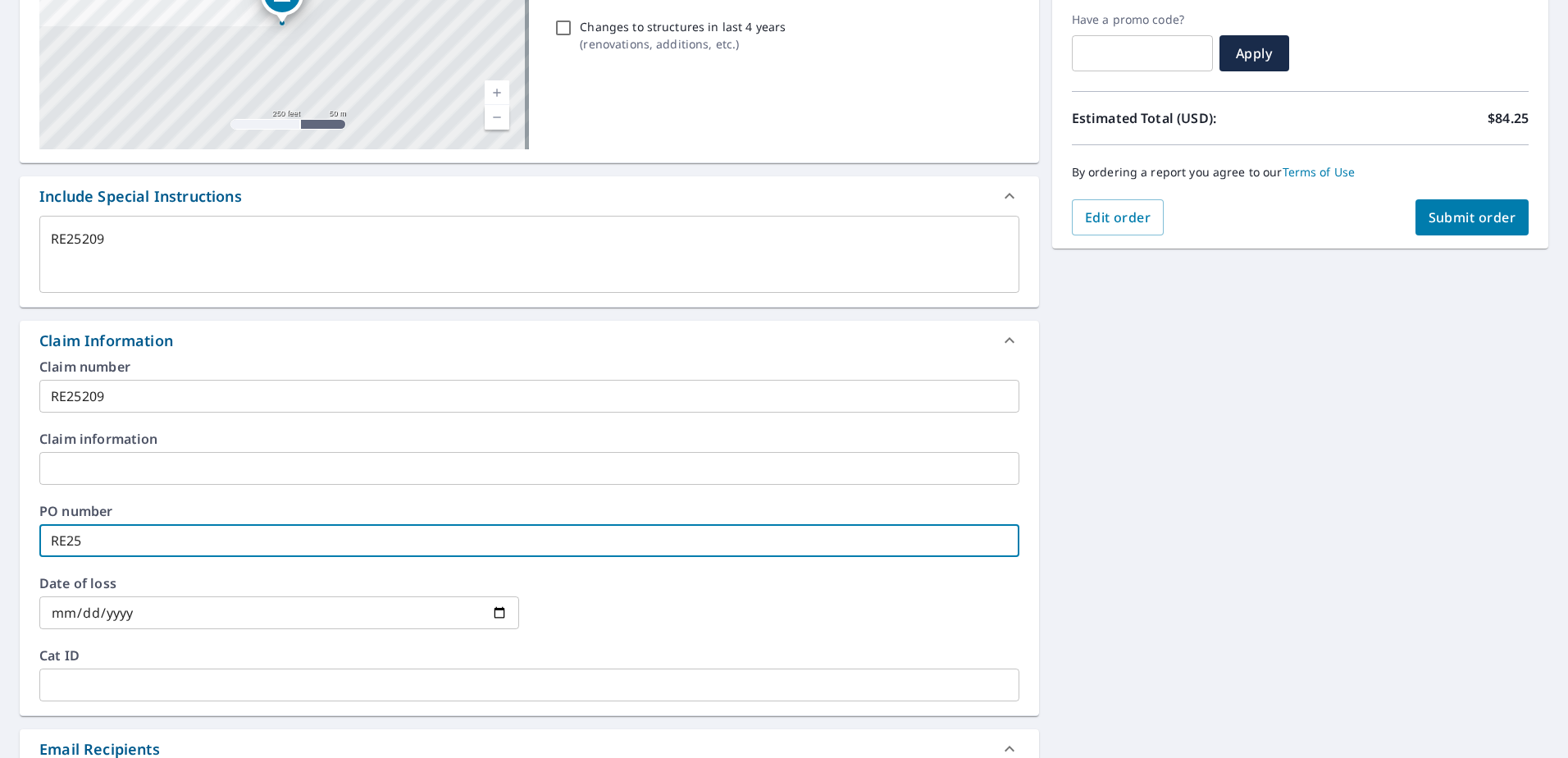
checkbox input "true"
type textarea "x"
type input "RE2520"
checkbox input "true"
type textarea "x"
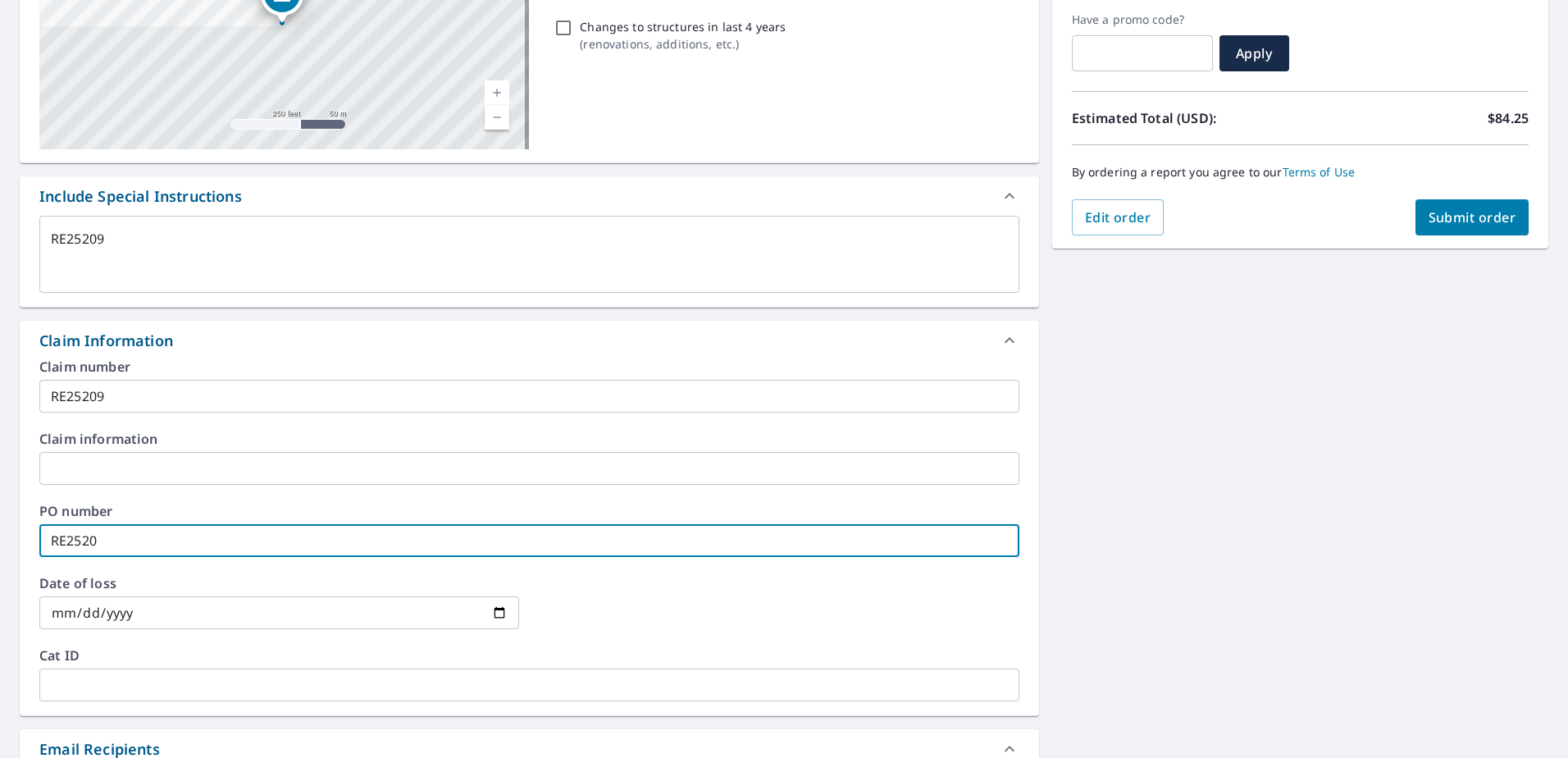
type input "RE25209"
checkbox input "true"
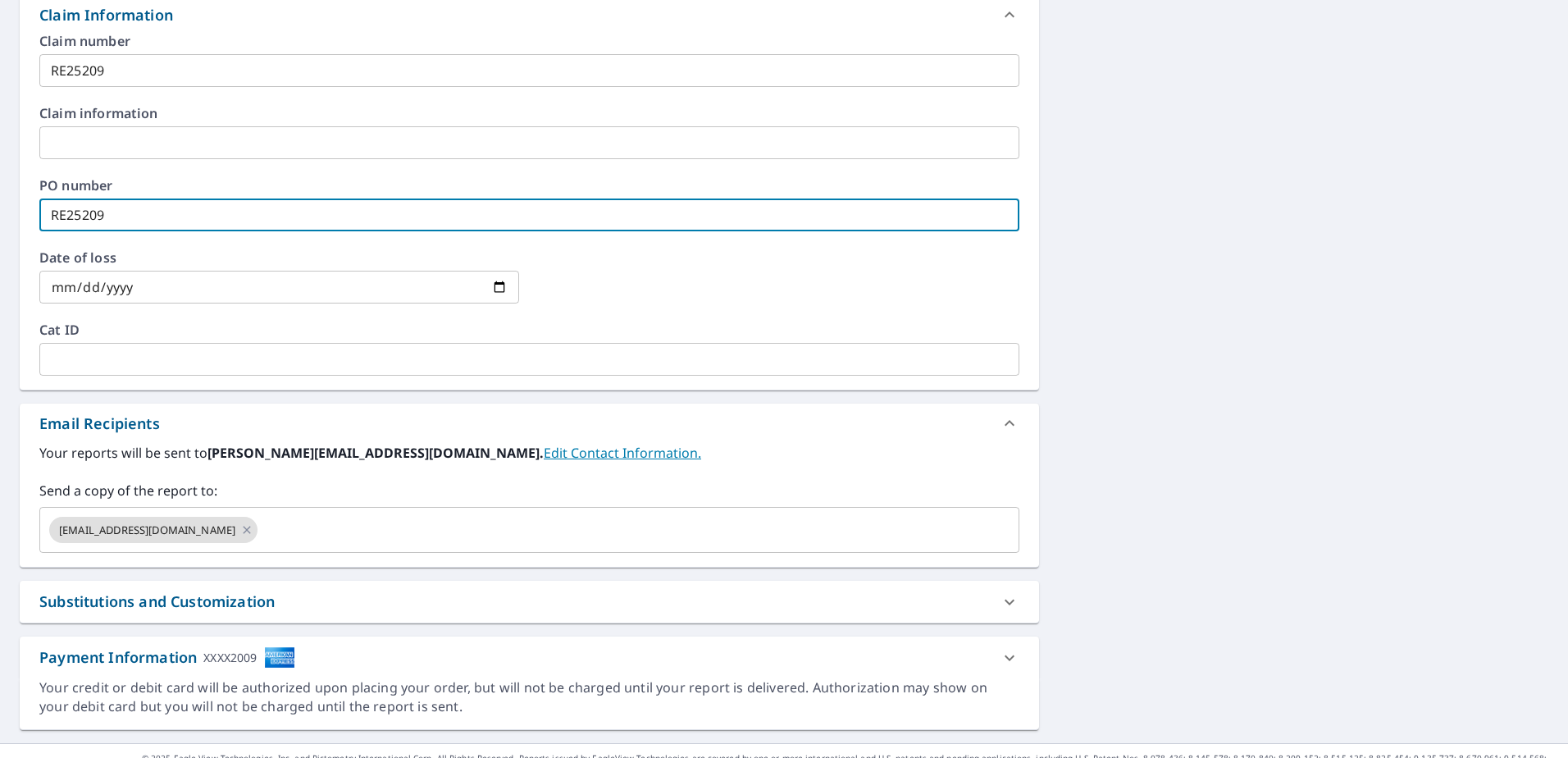
scroll to position [628, 0]
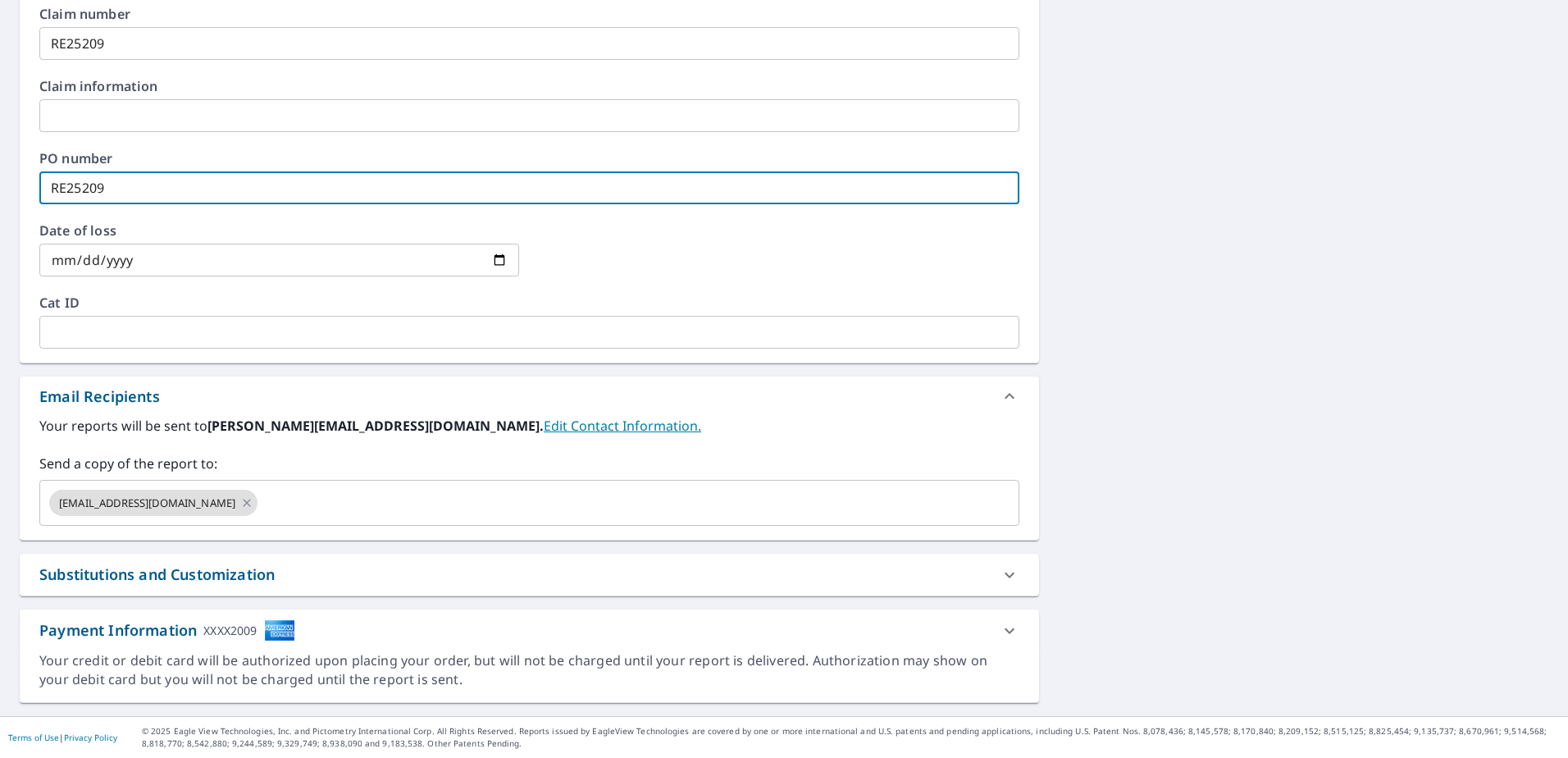
type input "RE25209"
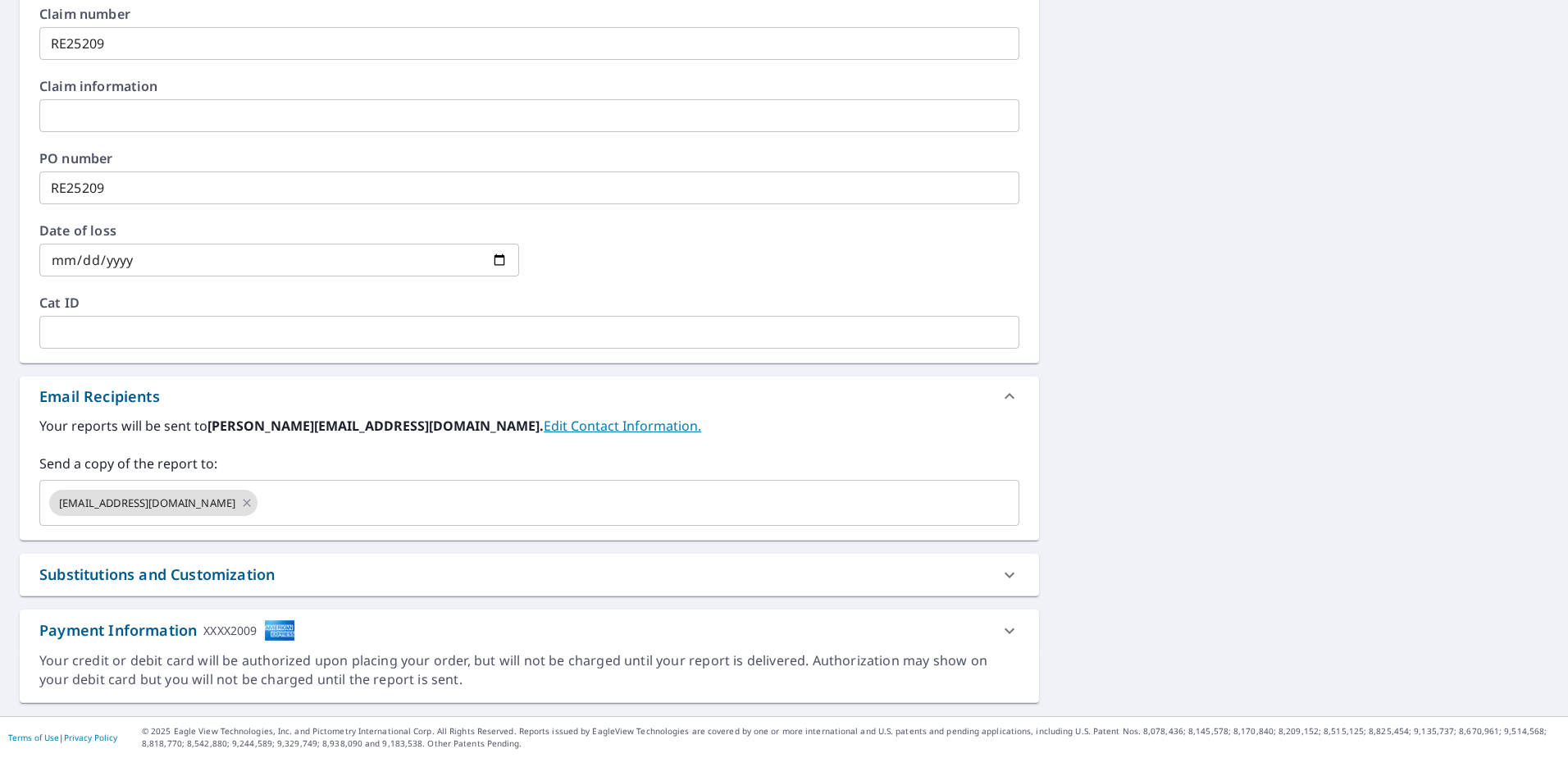
click at [653, 579] on div "Substitutions and Customization" at bounding box center [514, 574] width 951 height 22
type textarea "x"
checkbox input "true"
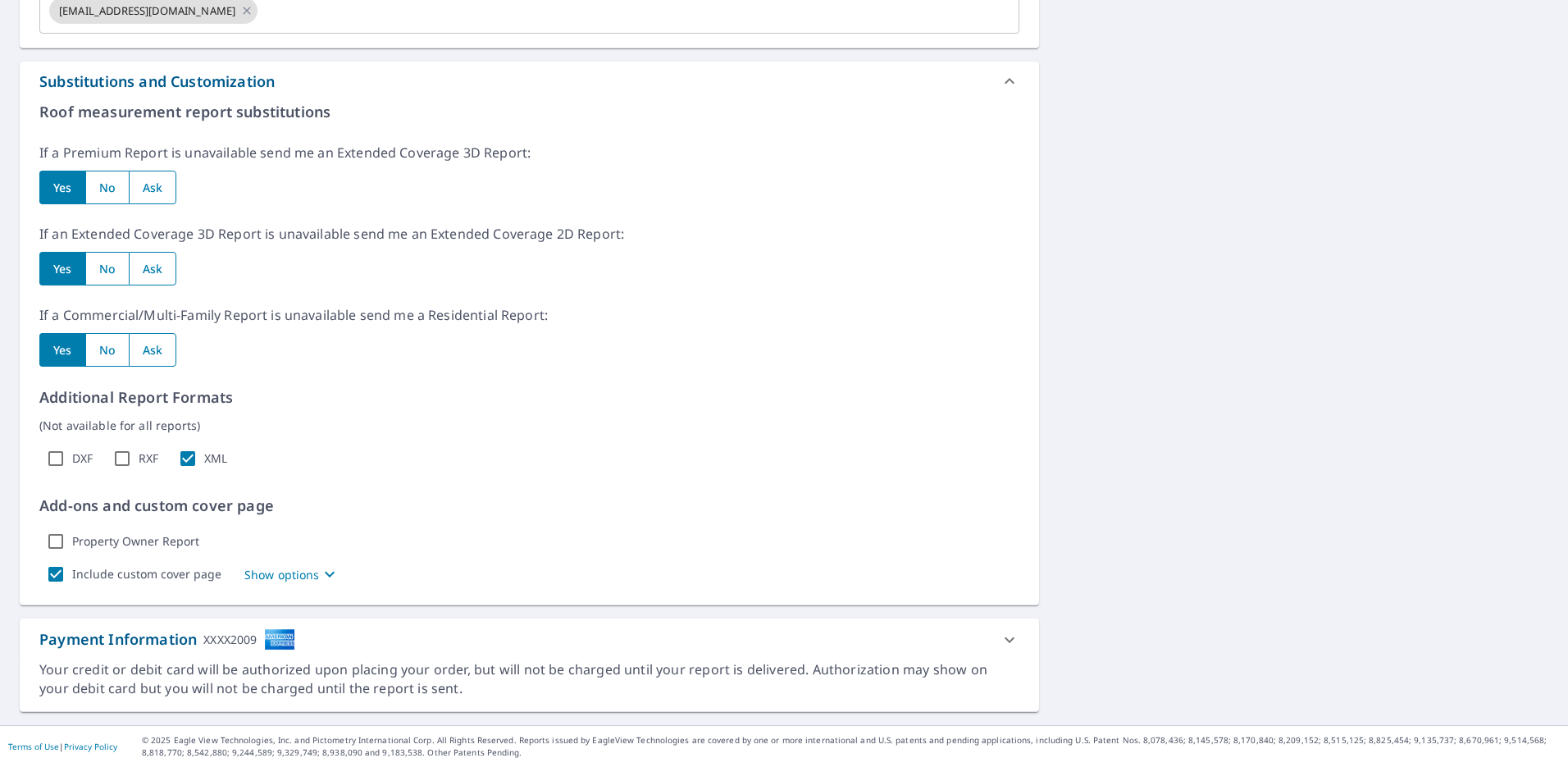
scroll to position [1129, 0]
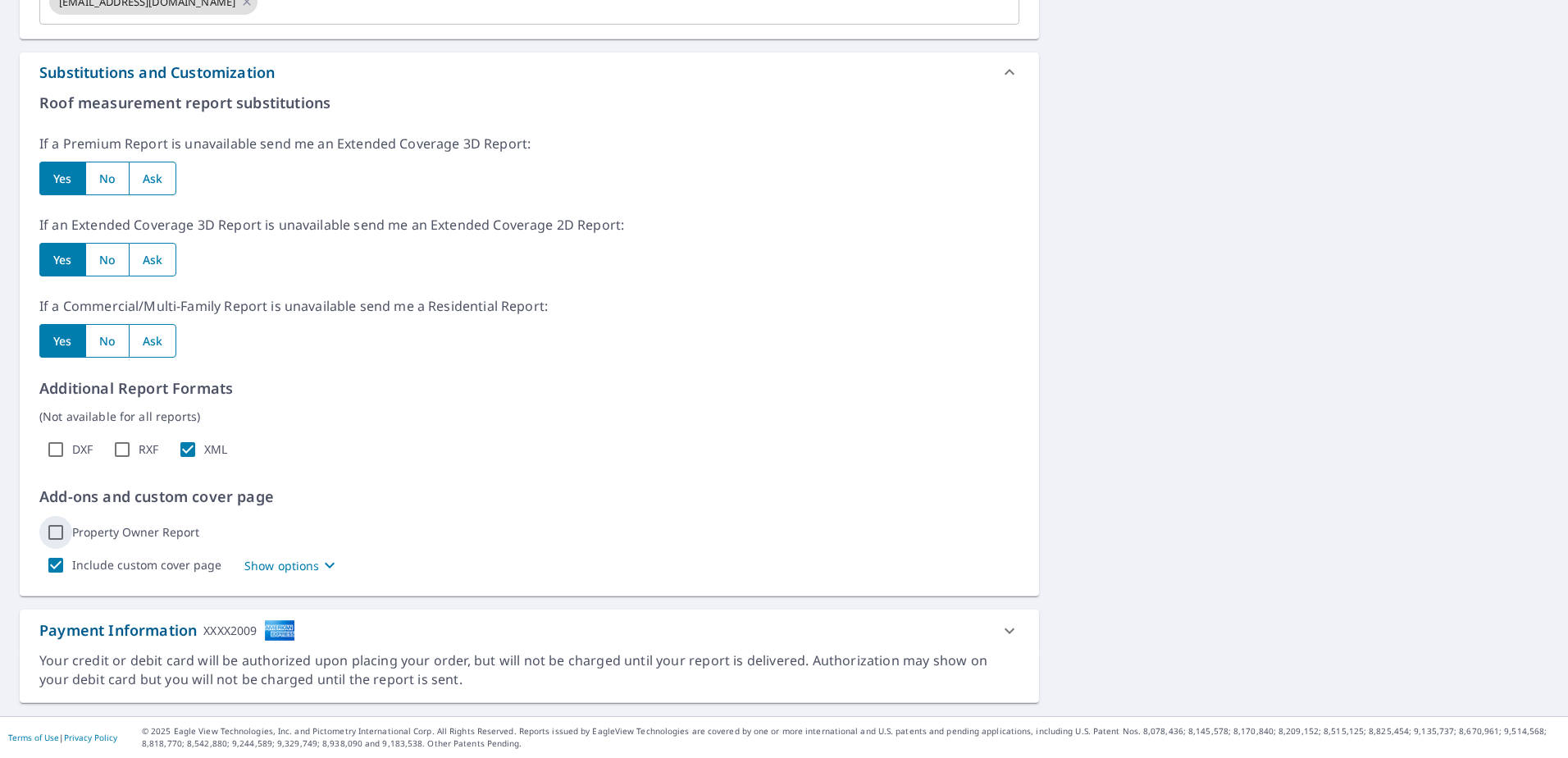
click at [57, 536] on input "Property Owner Report" at bounding box center [55, 532] width 33 height 33
checkbox input "true"
type textarea "x"
checkbox input "true"
click at [55, 533] on input "Property Owner Report" at bounding box center [55, 532] width 33 height 33
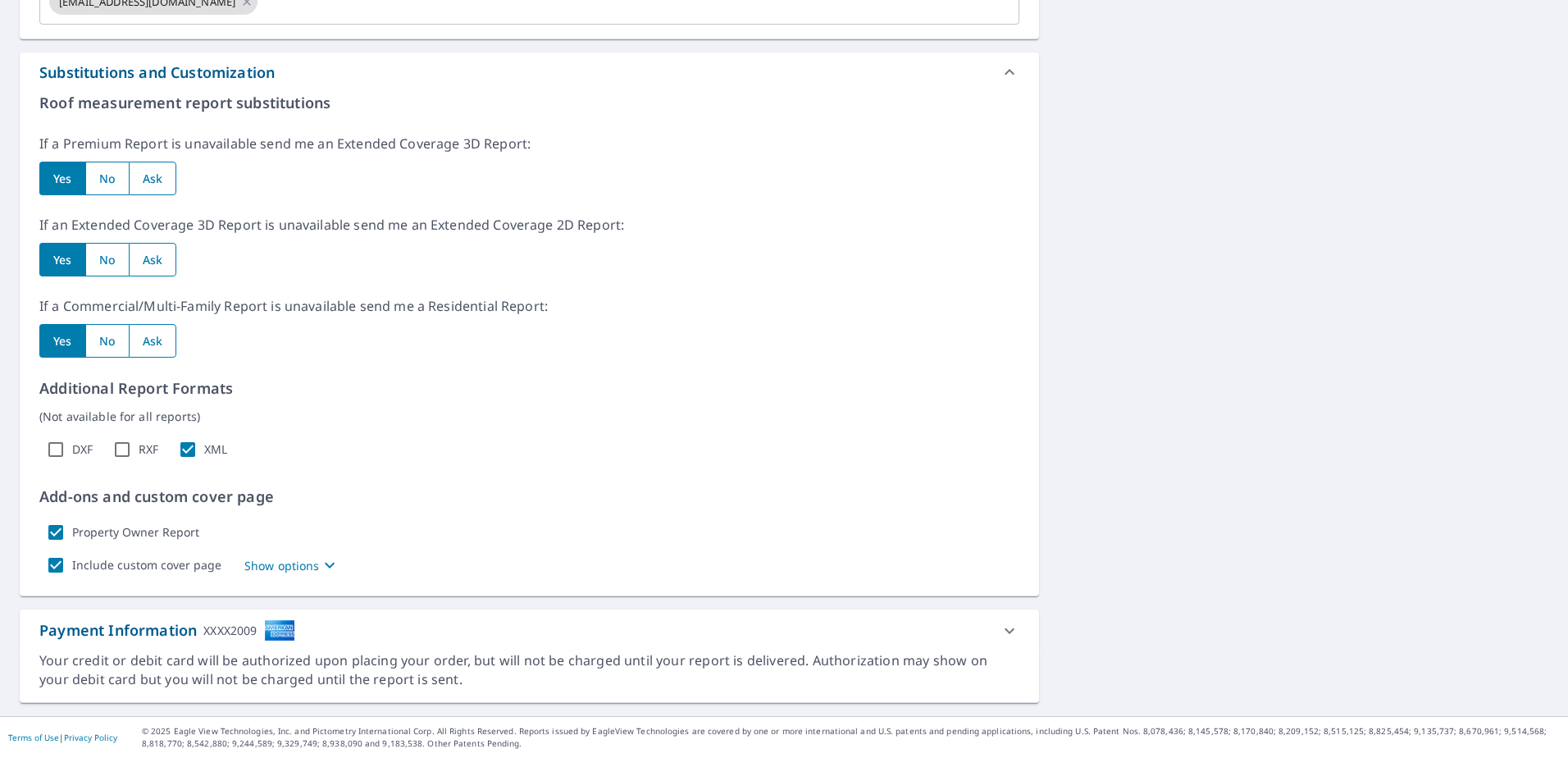
checkbox input "false"
type textarea "x"
checkbox input "true"
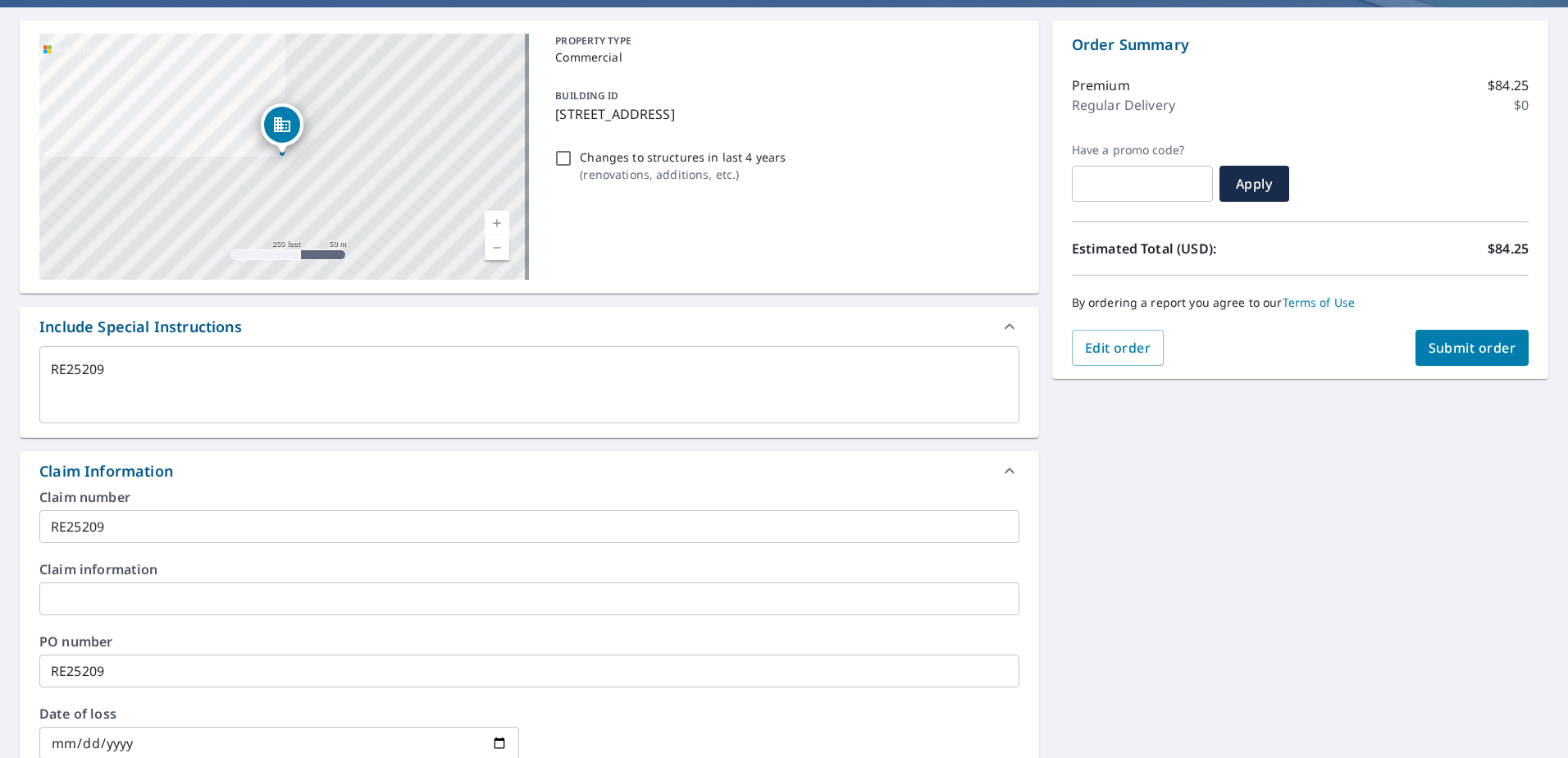
scroll to position [0, 0]
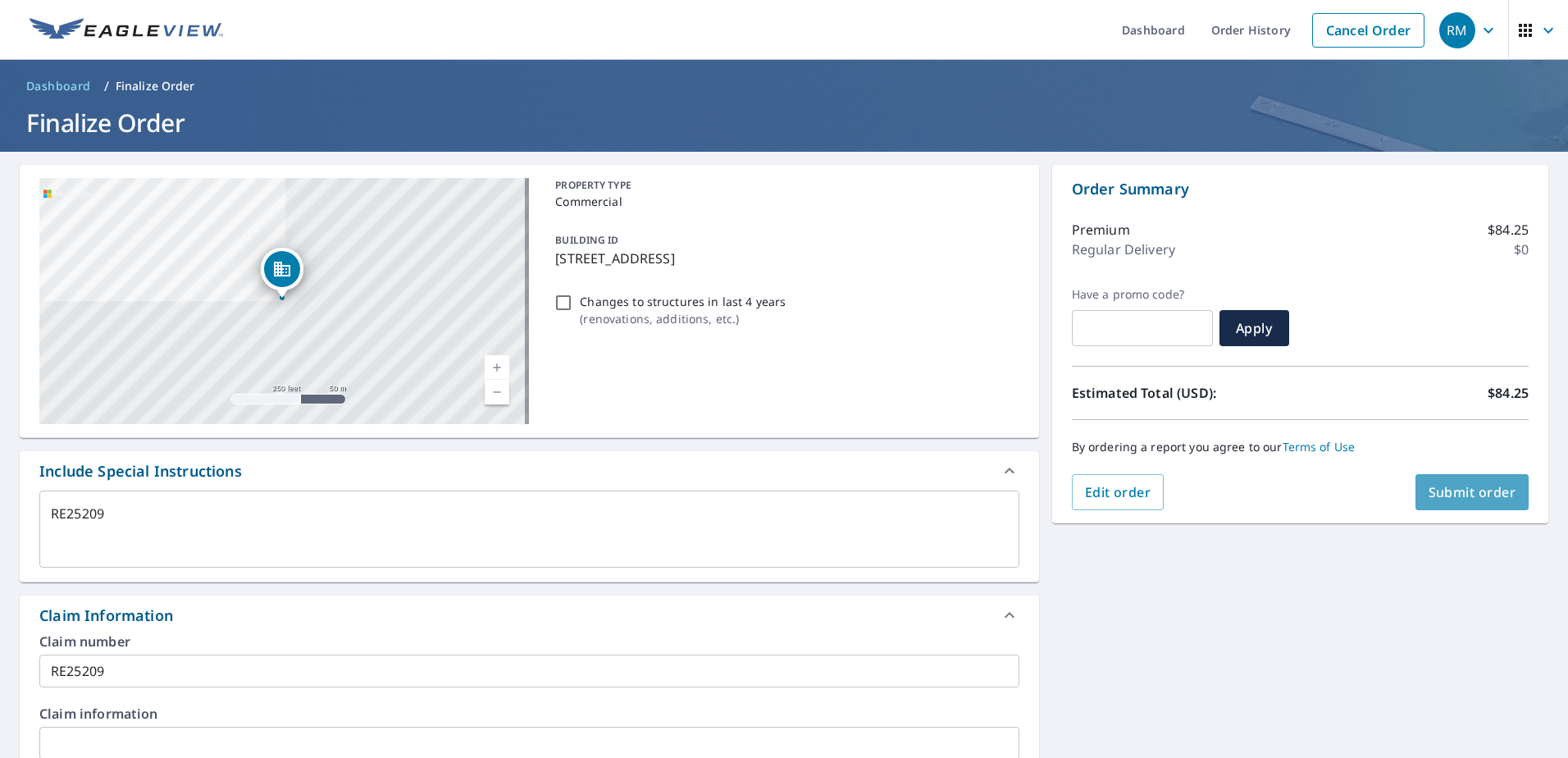
click at [1469, 494] on span "Submit order" at bounding box center [1472, 493] width 88 height 18
type textarea "x"
checkbox input "true"
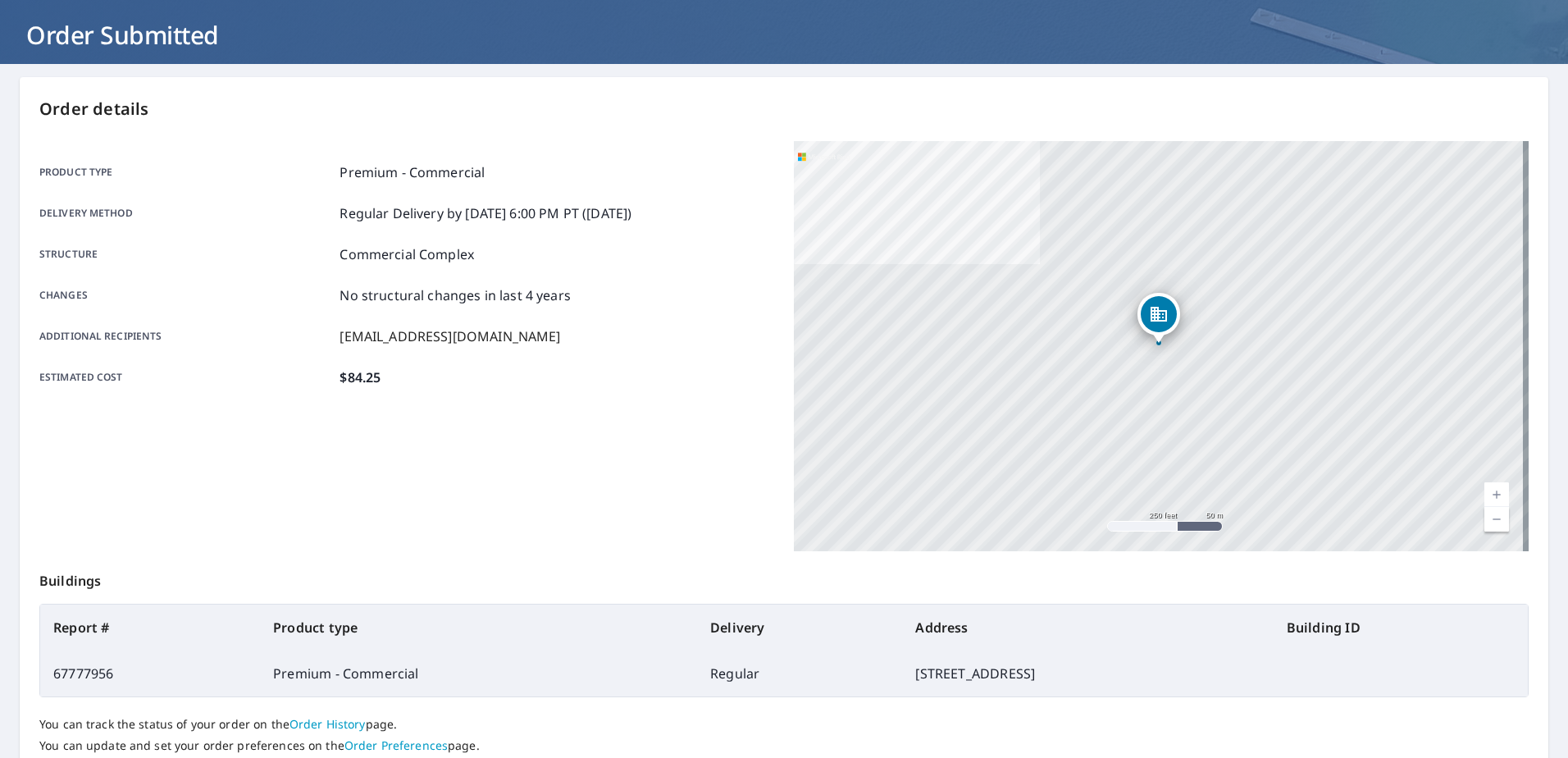
scroll to position [207, 0]
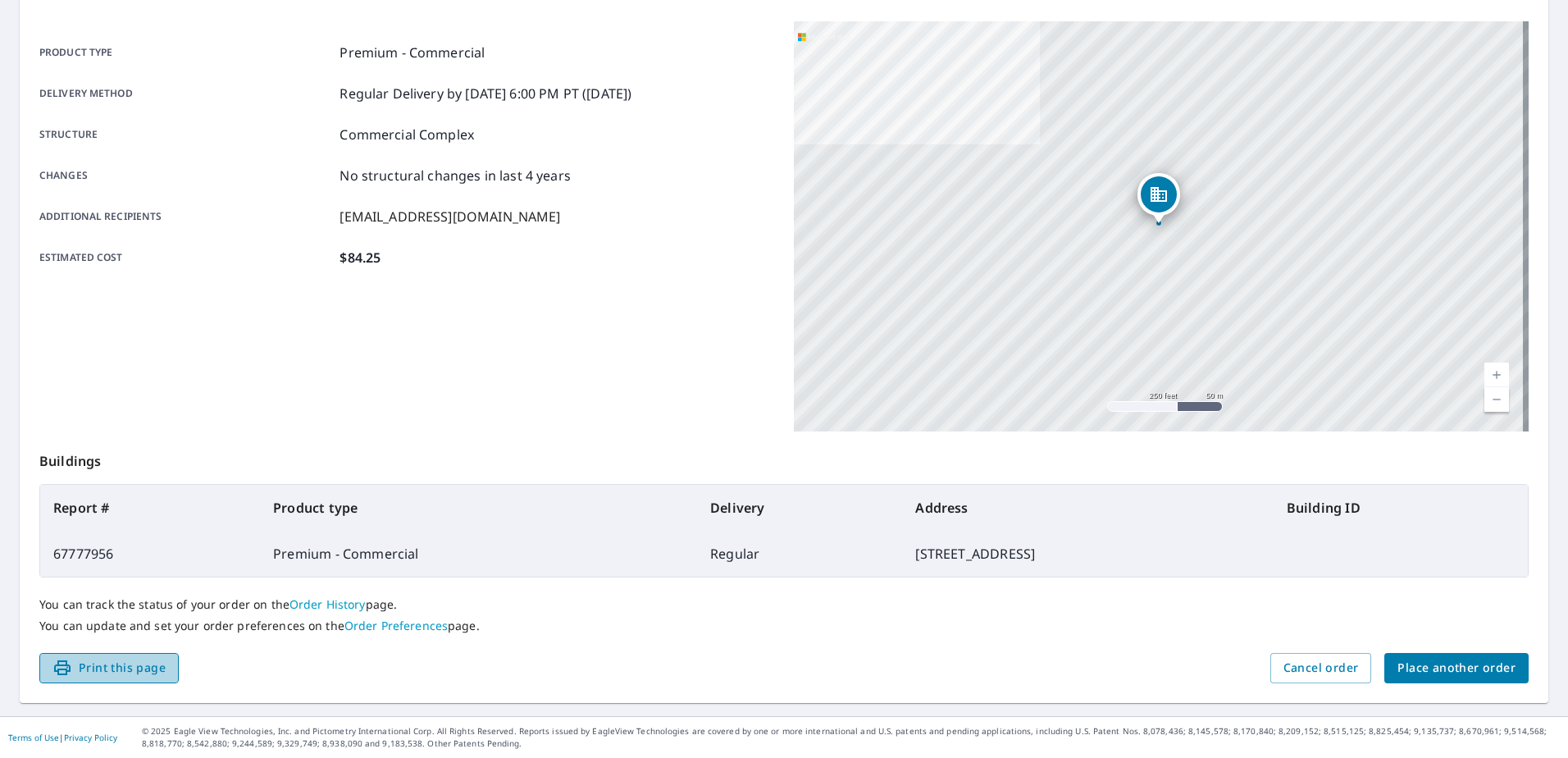
click at [128, 673] on span "Print this page" at bounding box center [109, 668] width 113 height 20
